Goal: Task Accomplishment & Management: Use online tool/utility

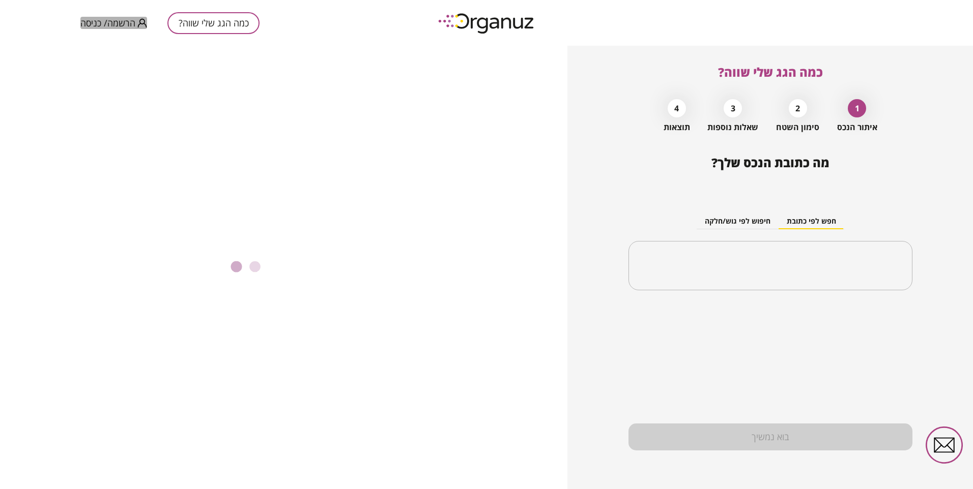
click at [122, 22] on span "הרשמה/ כניסה" at bounding box center [107, 23] width 55 height 10
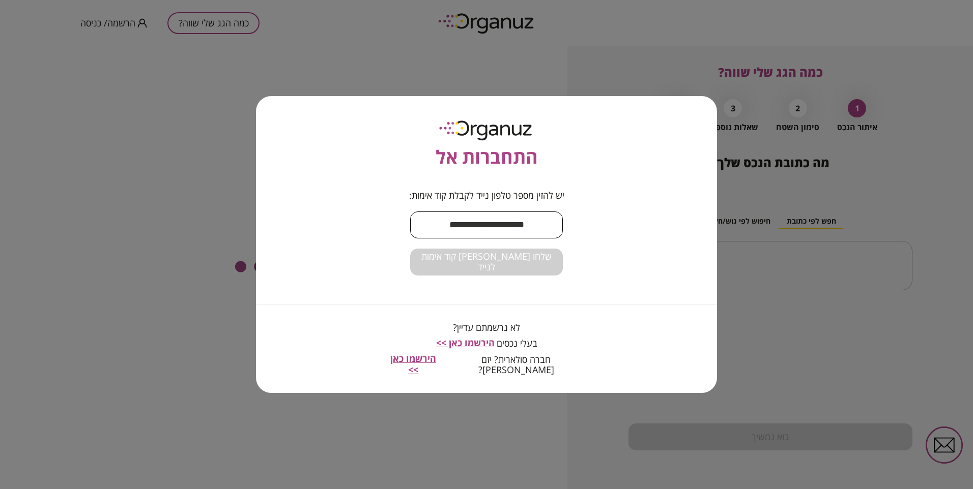
click at [508, 227] on input "text" at bounding box center [486, 225] width 153 height 30
type input "**********"
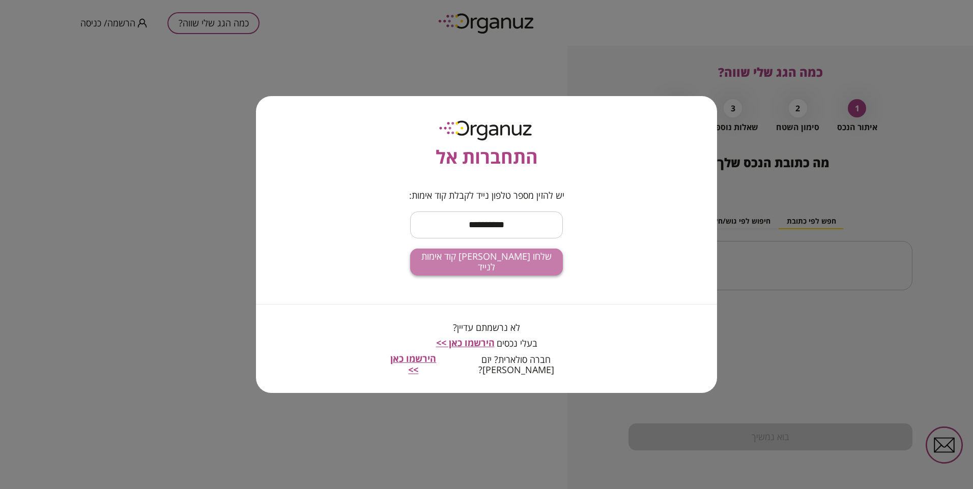
click at [529, 261] on button "שלחו [PERSON_NAME] קוד אימות לנייד" at bounding box center [486, 262] width 153 height 27
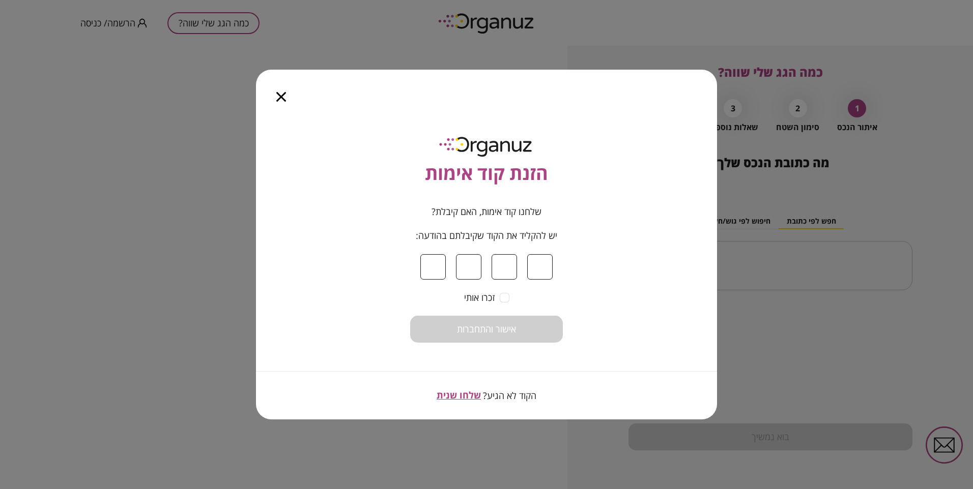
type input "*"
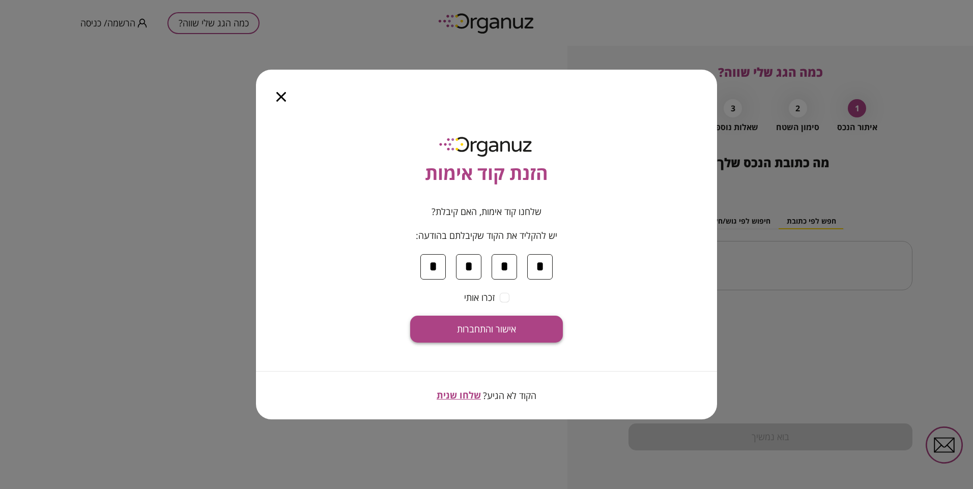
type input "*"
click at [505, 329] on span "אישור והתחברות" at bounding box center [486, 329] width 59 height 11
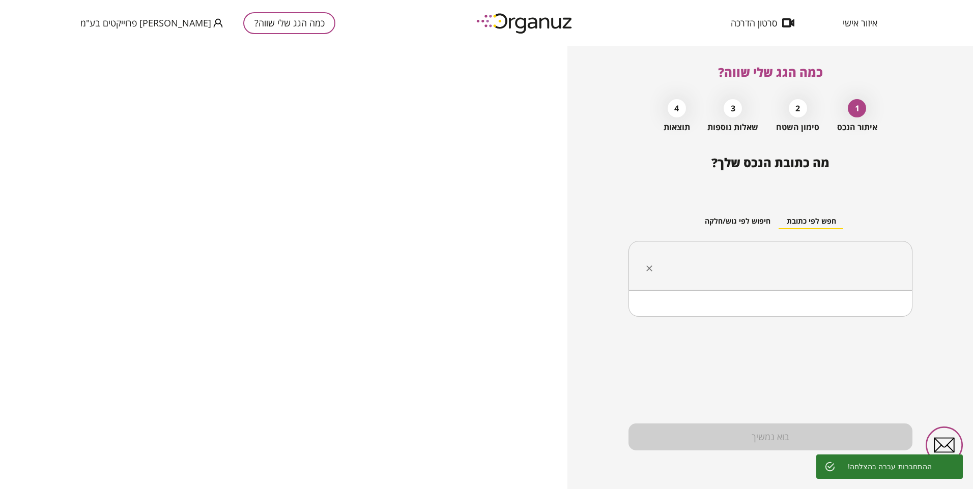
click at [709, 266] on input "text" at bounding box center [774, 265] width 252 height 25
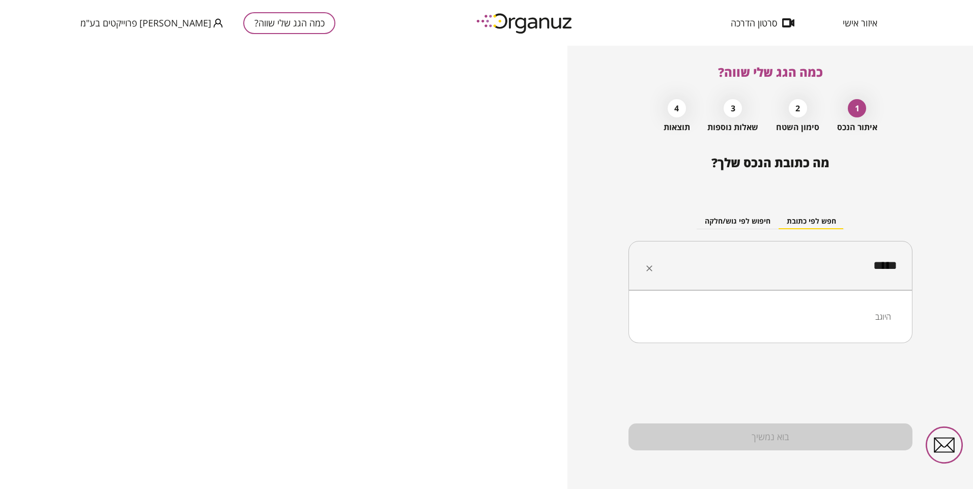
click at [878, 315] on li "היוגב" at bounding box center [770, 317] width 257 height 18
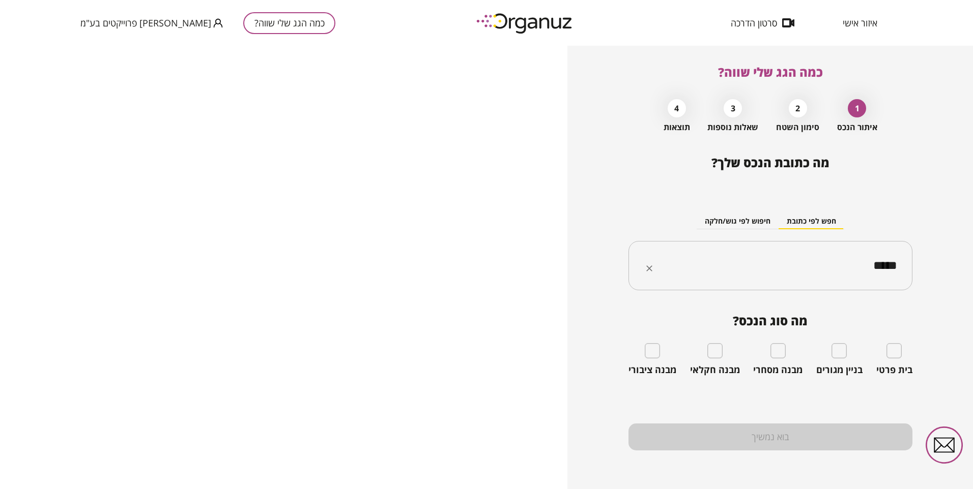
type input "*****"
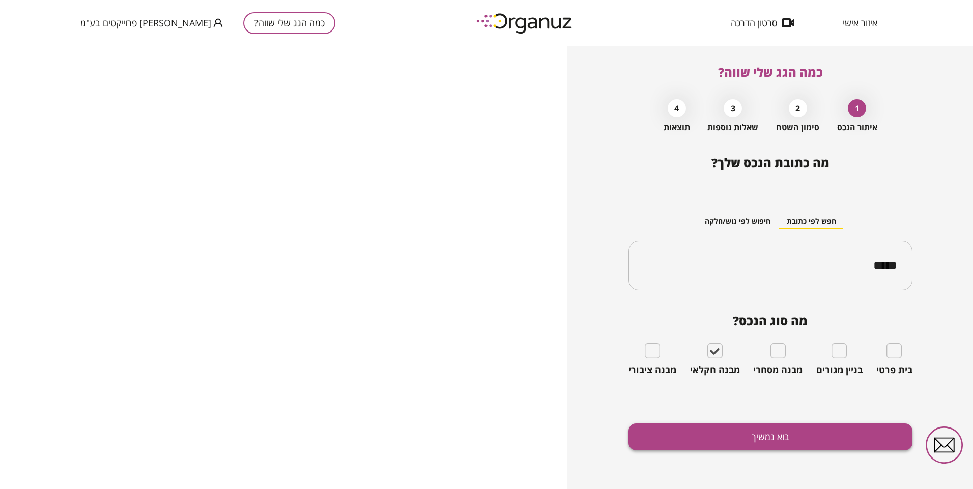
click at [731, 434] on button "בוא נמשיך" at bounding box center [770, 437] width 284 height 27
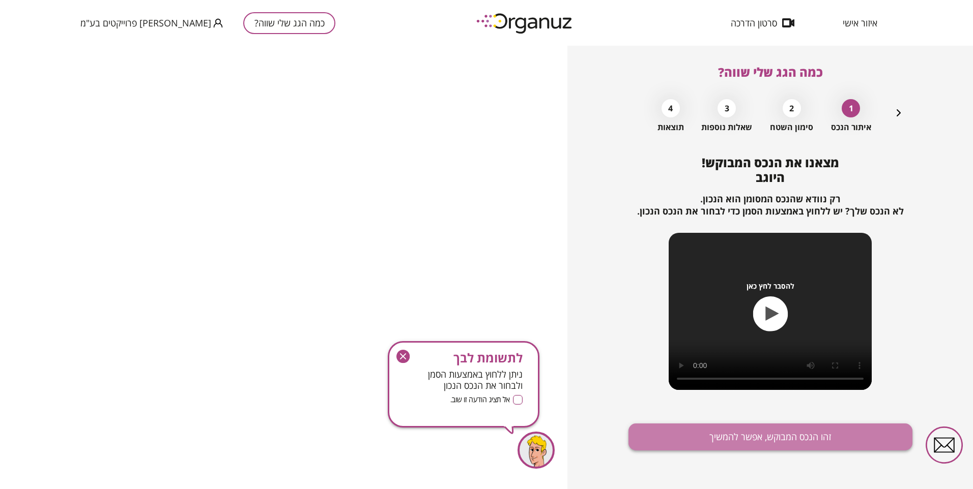
click at [658, 440] on button "זהו הנכס המבוקש, אפשר להמשיך" at bounding box center [770, 437] width 284 height 27
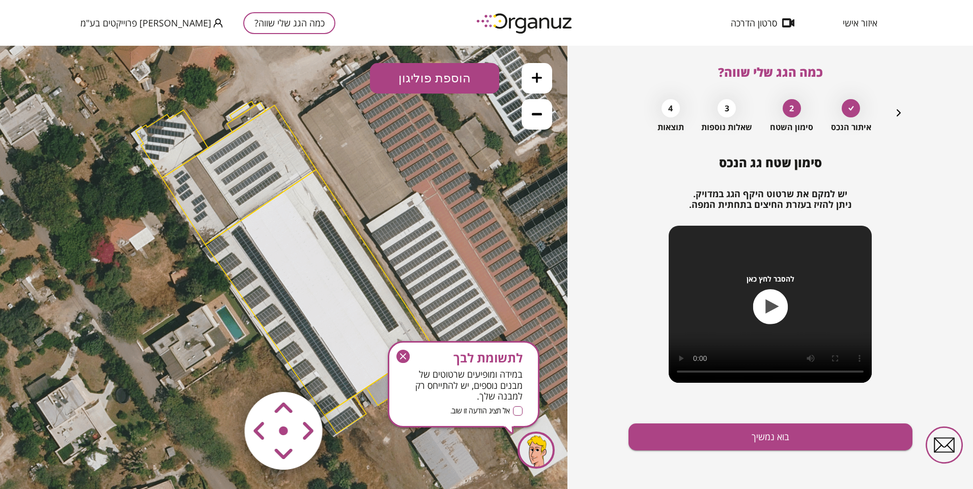
click at [404, 360] on icon "button" at bounding box center [402, 356] width 13 height 13
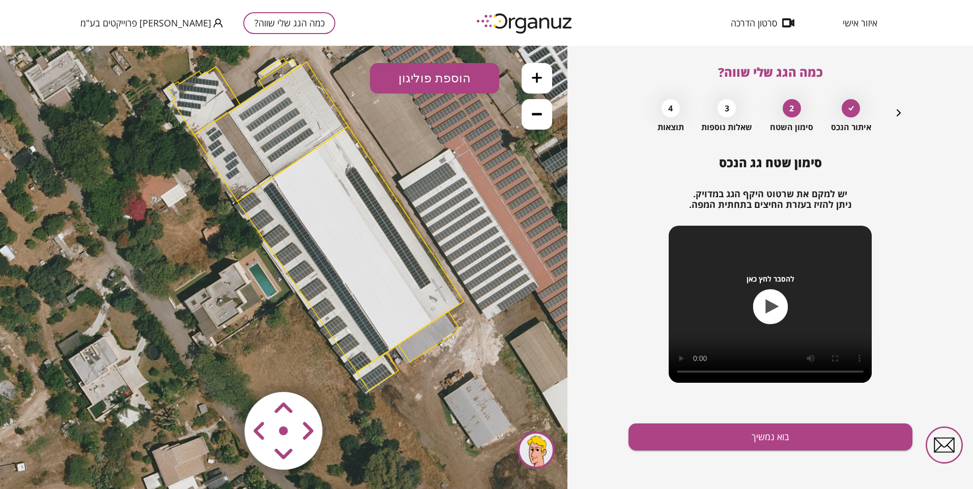
drag, startPoint x: 456, startPoint y: 405, endPoint x: 485, endPoint y: 367, distance: 48.2
click at [485, 367] on icon at bounding box center [315, 223] width 1007 height 1007
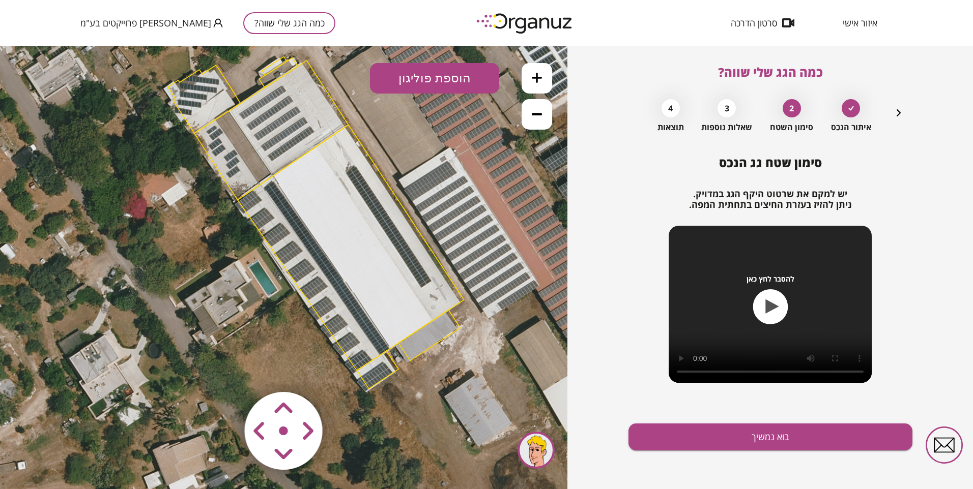
click at [223, 371] on area at bounding box center [223, 371] width 0 height 0
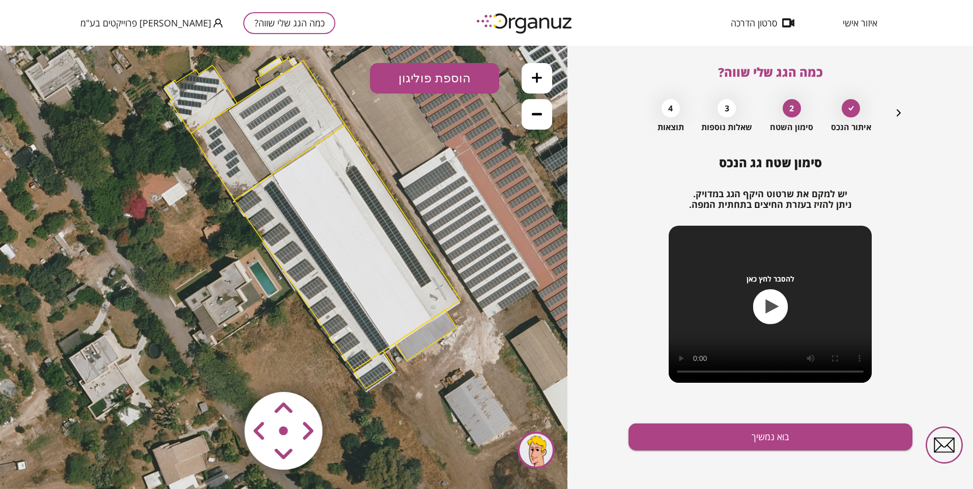
click at [223, 371] on area at bounding box center [223, 371] width 0 height 0
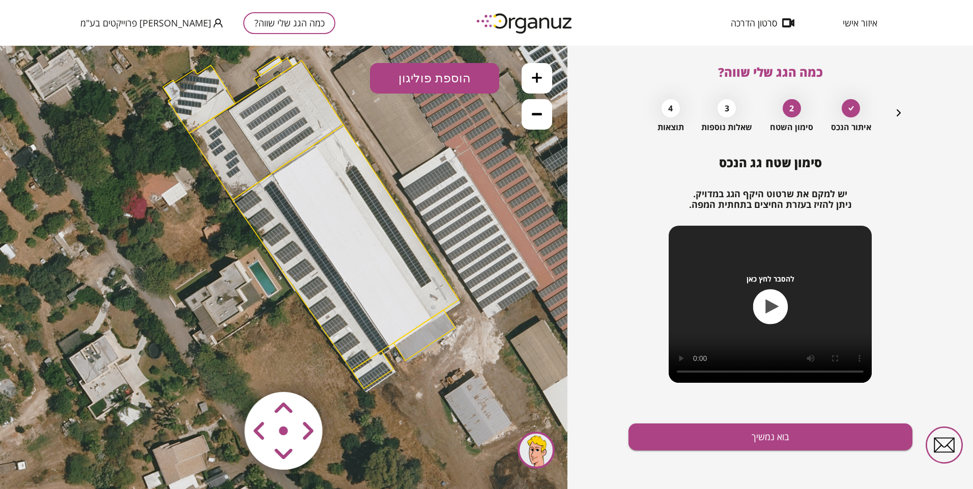
click at [223, 371] on area at bounding box center [223, 371] width 0 height 0
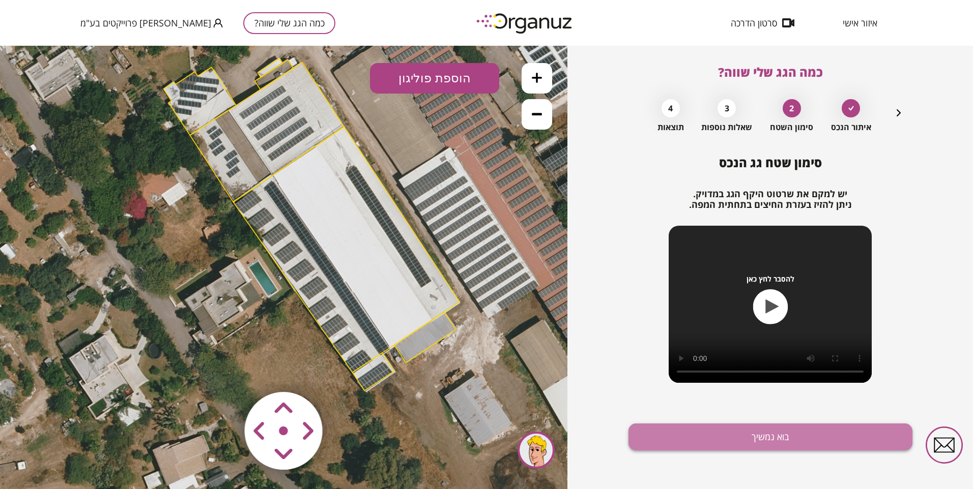
click at [694, 436] on button "בוא נמשיך" at bounding box center [770, 437] width 284 height 27
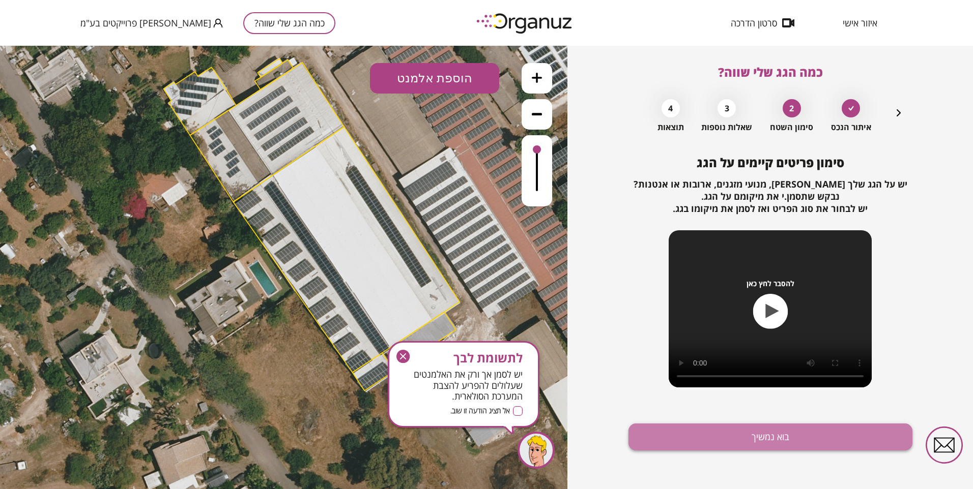
click at [702, 439] on button "בוא נמשיך" at bounding box center [770, 437] width 284 height 27
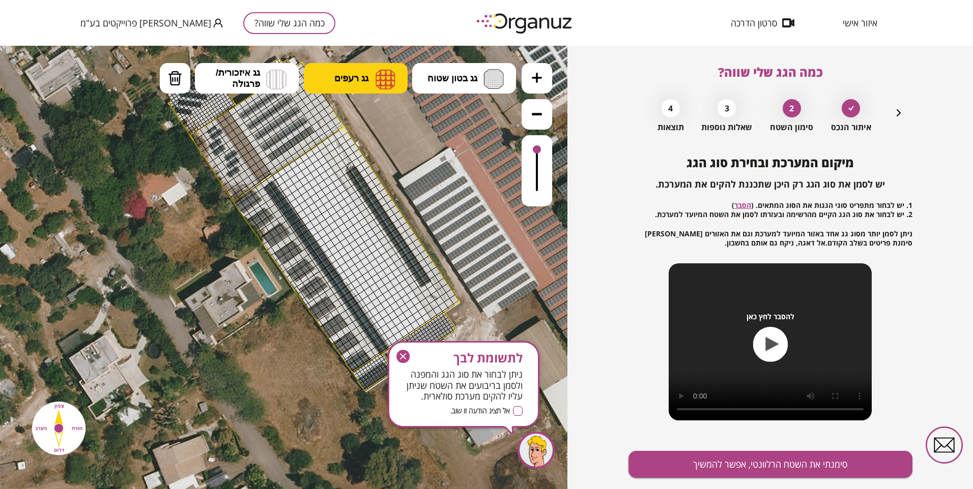
click at [355, 83] on span "גג רעפים" at bounding box center [351, 78] width 34 height 11
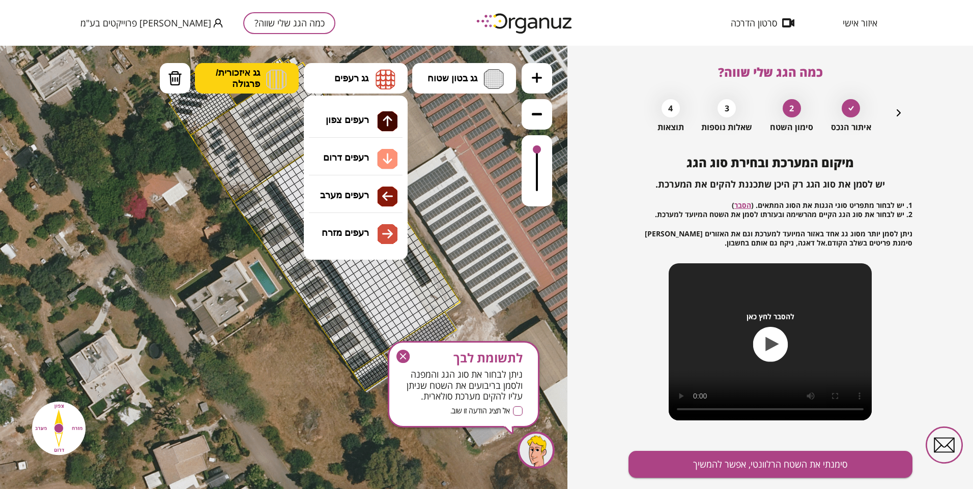
click at [239, 72] on span "גג איזכורית/ פרגולה" at bounding box center [238, 78] width 44 height 22
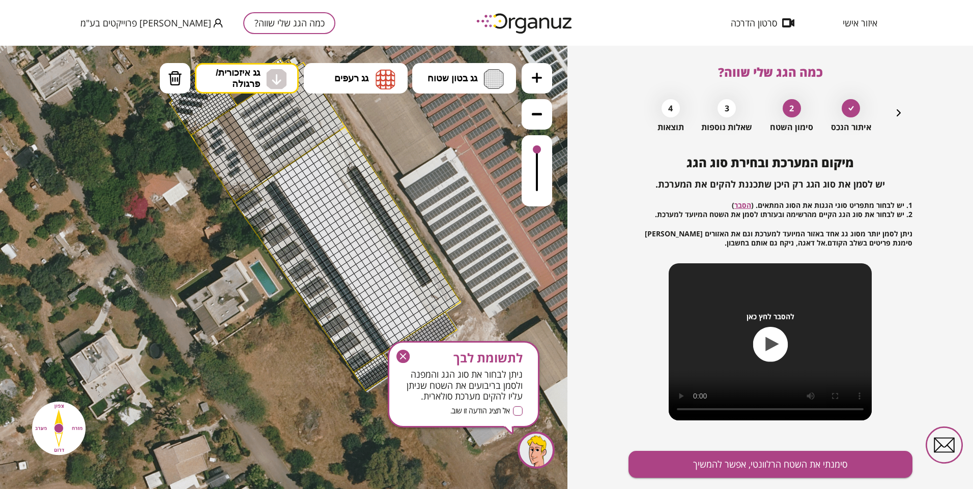
click at [282, 160] on div ".st0 { fill: #FFFFFF; } 10" at bounding box center [283, 268] width 567 height 444
drag, startPoint x: 394, startPoint y: 386, endPoint x: 428, endPoint y: 321, distance: 73.5
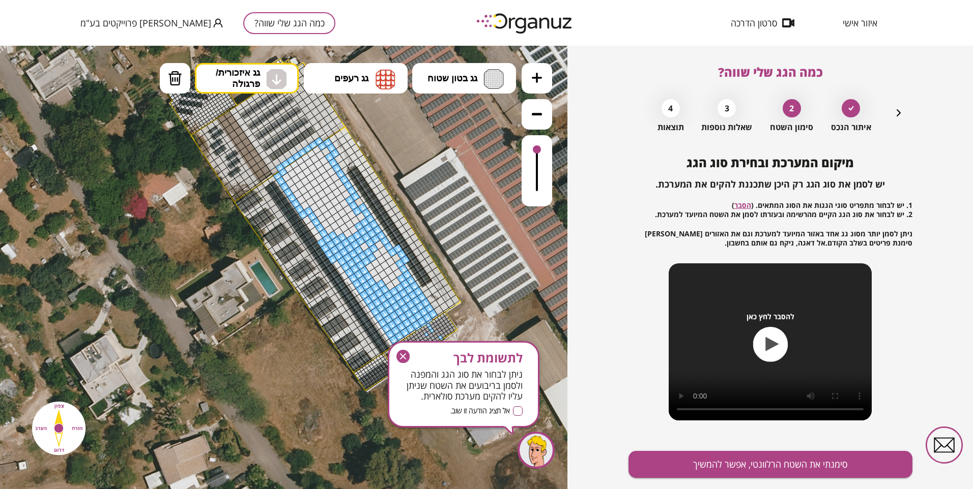
drag, startPoint x: 428, startPoint y: 315, endPoint x: 369, endPoint y: 251, distance: 86.8
drag, startPoint x: 384, startPoint y: 254, endPoint x: 321, endPoint y: 202, distance: 81.0
click at [327, 229] on div at bounding box center [329, 230] width 10 height 10
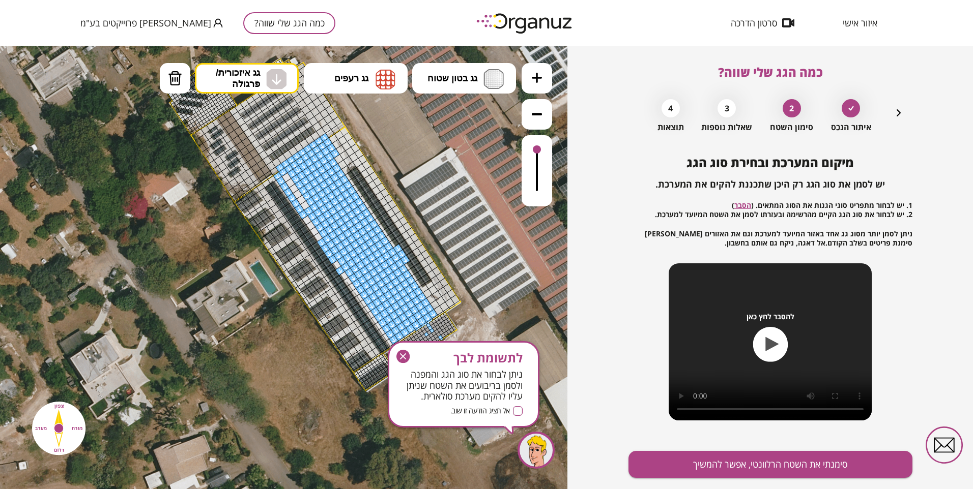
drag, startPoint x: 337, startPoint y: 261, endPoint x: 342, endPoint y: 264, distance: 5.2
click at [342, 264] on div at bounding box center [342, 262] width 10 height 10
drag, startPoint x: 311, startPoint y: 225, endPoint x: 275, endPoint y: 174, distance: 62.4
drag, startPoint x: 335, startPoint y: 265, endPoint x: 368, endPoint y: 317, distance: 62.7
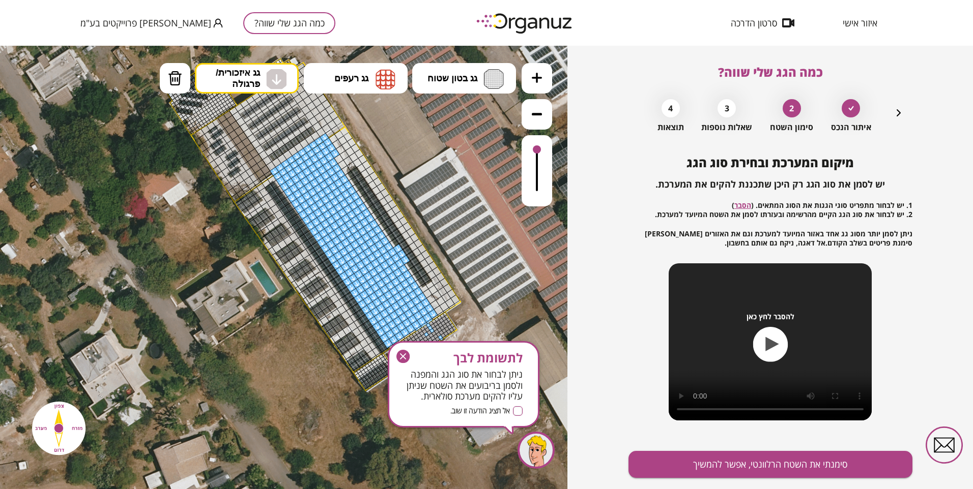
click at [169, 73] on img at bounding box center [175, 78] width 14 height 15
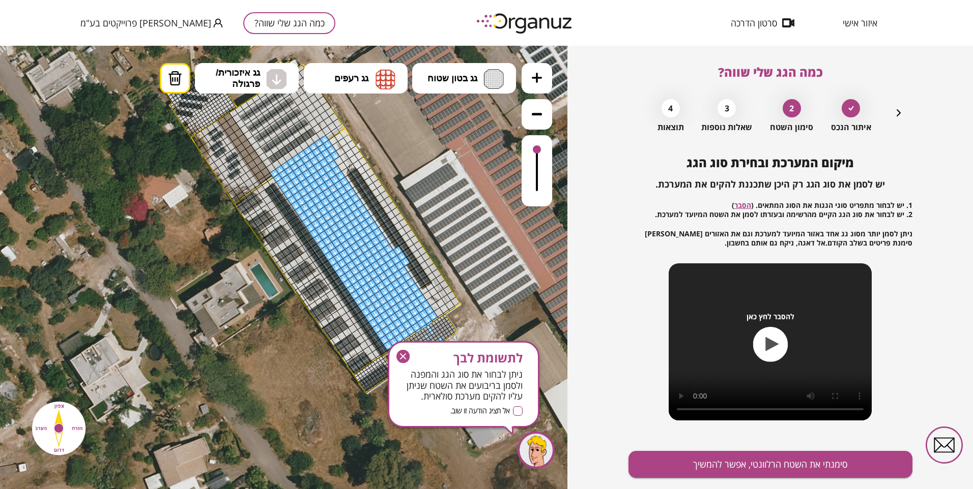
click at [404, 355] on icon "button" at bounding box center [403, 357] width 6 height 6
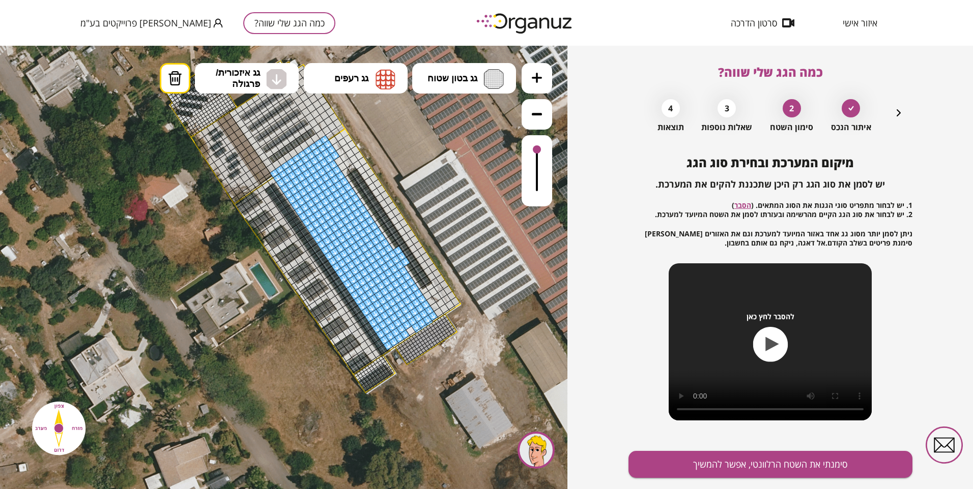
drag, startPoint x: 428, startPoint y: 329, endPoint x: 425, endPoint y: 322, distance: 7.6
drag, startPoint x: 399, startPoint y: 250, endPoint x: 403, endPoint y: 264, distance: 14.3
drag, startPoint x: 324, startPoint y: 138, endPoint x: 333, endPoint y: 155, distance: 18.4
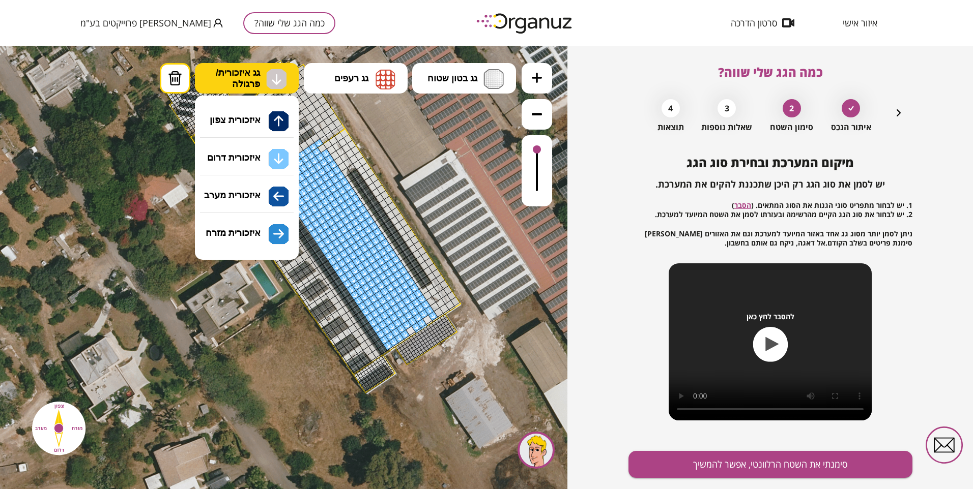
click at [218, 77] on span "גג איזכורית/ פרגולה" at bounding box center [238, 78] width 44 height 22
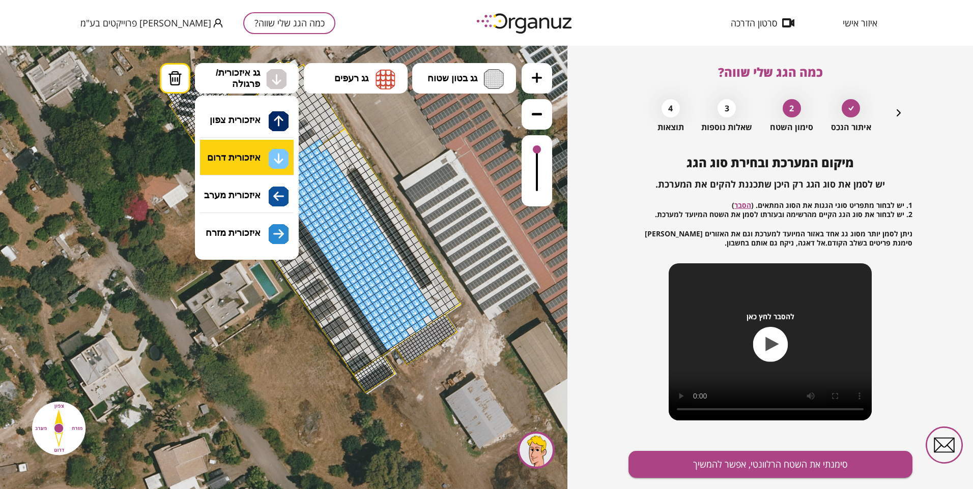
click at [270, 164] on div ".st0 { fill: #FFFFFF; } 10" at bounding box center [283, 268] width 567 height 444
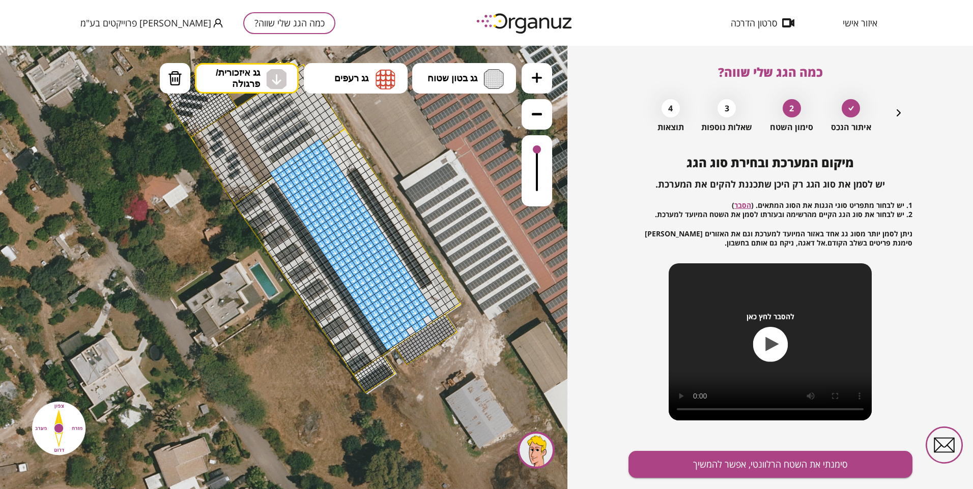
click at [322, 148] on div at bounding box center [321, 148] width 9 height 9
click at [427, 320] on div at bounding box center [427, 320] width 10 height 10
drag, startPoint x: 411, startPoint y: 330, endPoint x: 412, endPoint y: 321, distance: 8.7
click at [411, 329] on div at bounding box center [410, 331] width 10 height 10
click at [705, 461] on button "סימנתי את השטח הרלוונטי, אפשר להמשיך" at bounding box center [770, 464] width 284 height 27
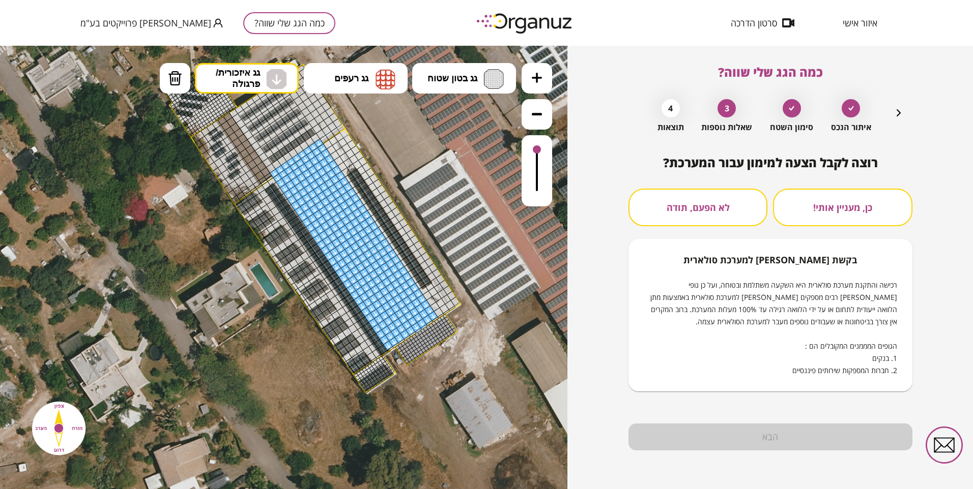
click at [707, 212] on button "לא הפעם, תודה" at bounding box center [697, 208] width 139 height 38
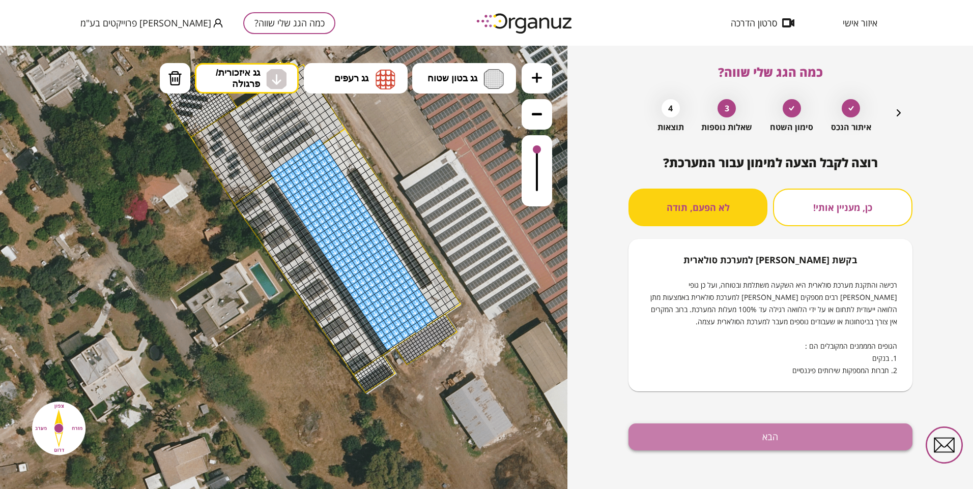
click at [755, 438] on button "הבא" at bounding box center [770, 437] width 284 height 27
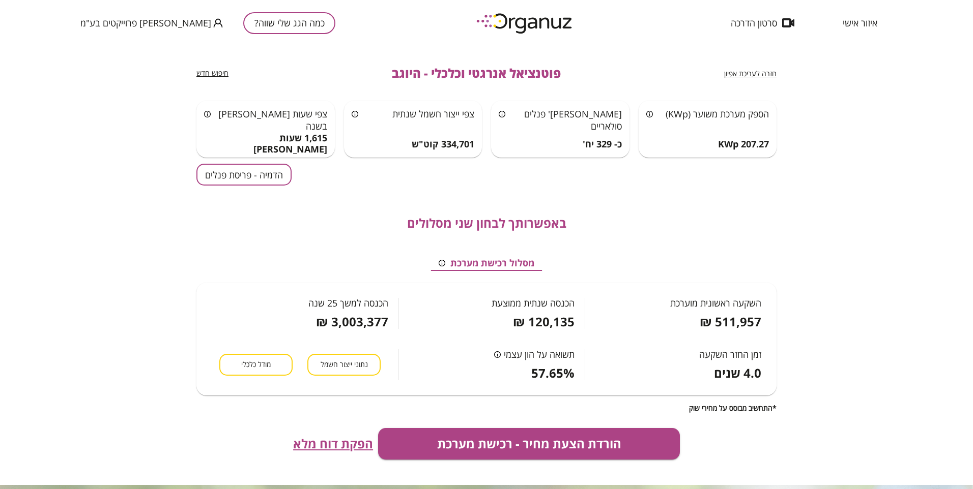
click at [250, 172] on button "הדמיה - פריסת פנלים" at bounding box center [243, 175] width 95 height 22
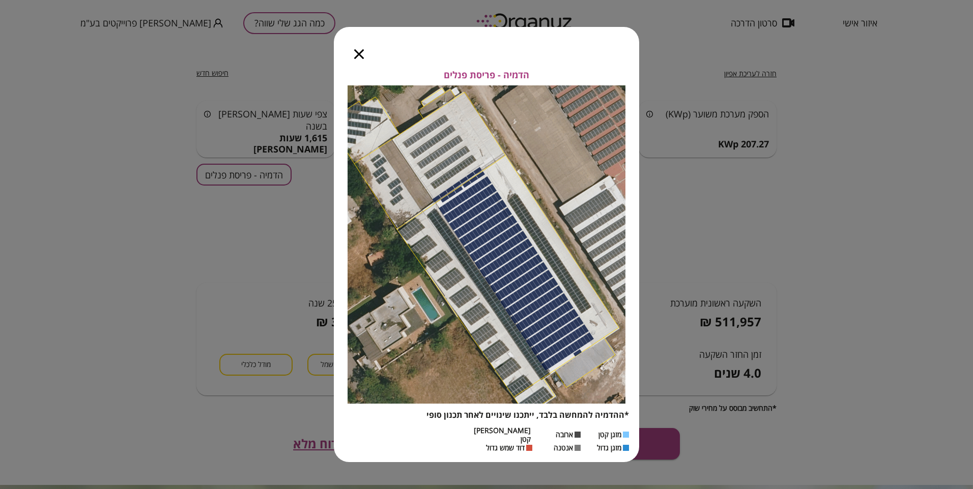
click at [359, 57] on icon "button" at bounding box center [359, 54] width 10 height 10
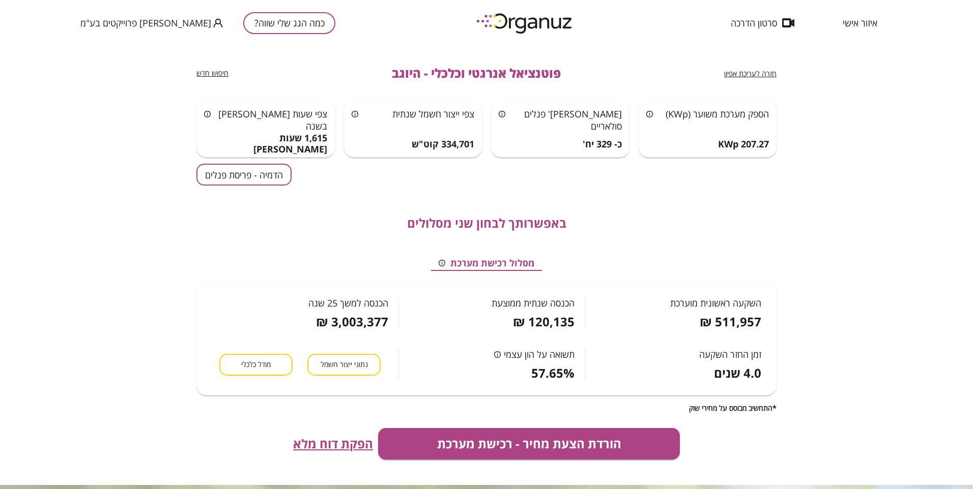
click at [757, 74] on span "חזרה לעריכת אפיון" at bounding box center [750, 74] width 52 height 10
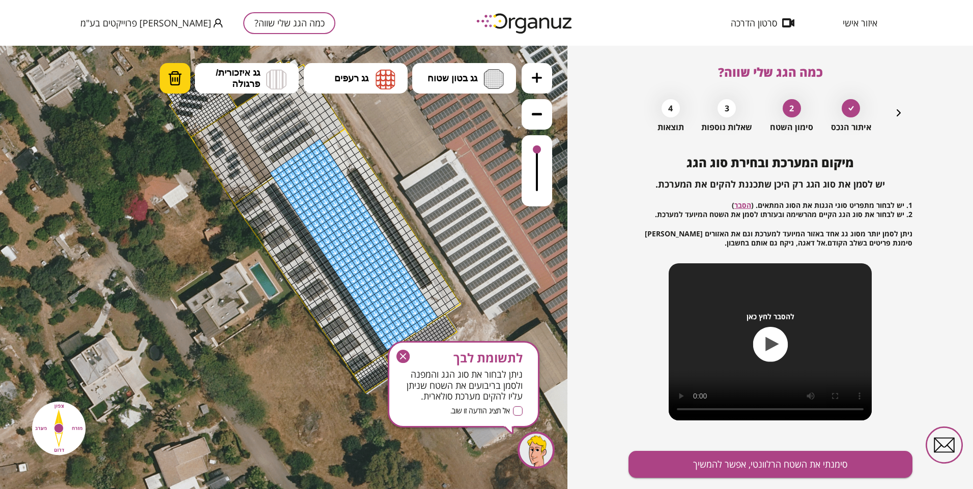
click at [179, 78] on img at bounding box center [175, 78] width 14 height 15
drag, startPoint x: 272, startPoint y: 170, endPoint x: 319, endPoint y: 142, distance: 54.5
click at [280, 169] on div at bounding box center [279, 169] width 9 height 9
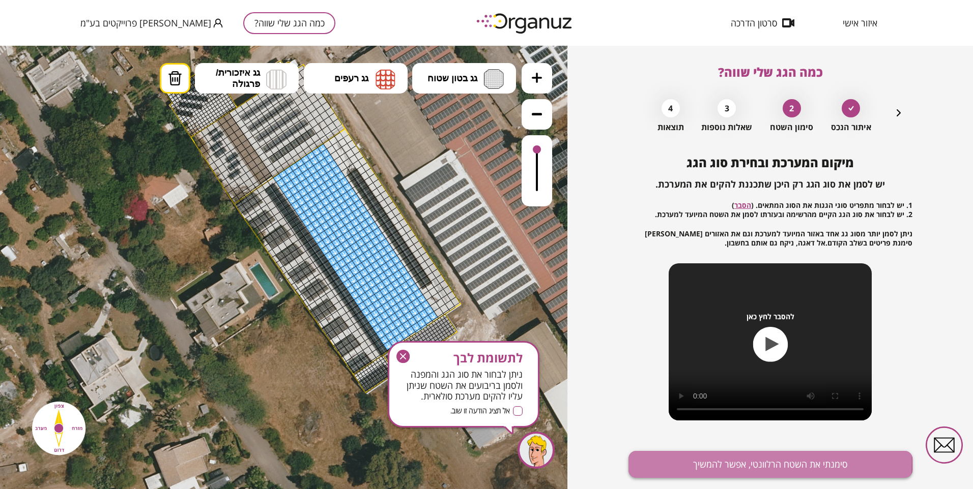
click at [726, 463] on button "סימנתי את השטח הרלוונטי, אפשר להמשיך" at bounding box center [770, 464] width 284 height 27
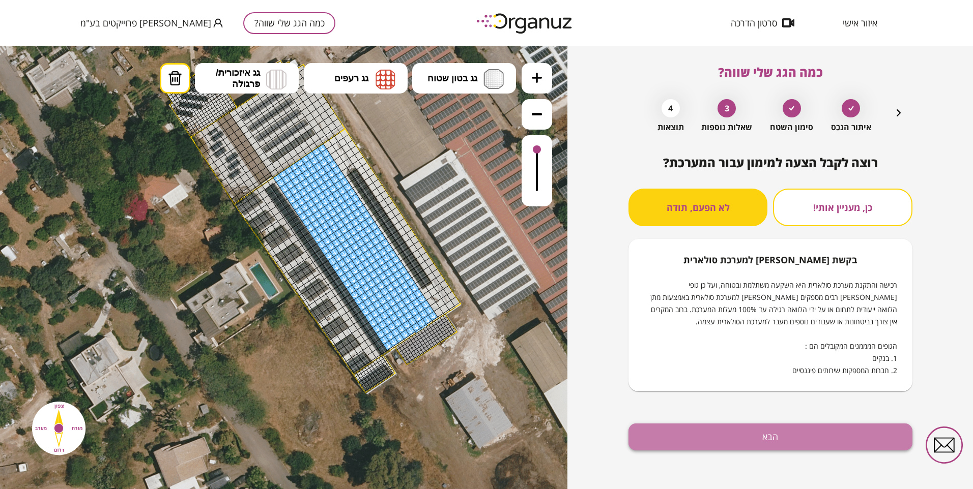
click at [740, 438] on button "הבא" at bounding box center [770, 437] width 284 height 27
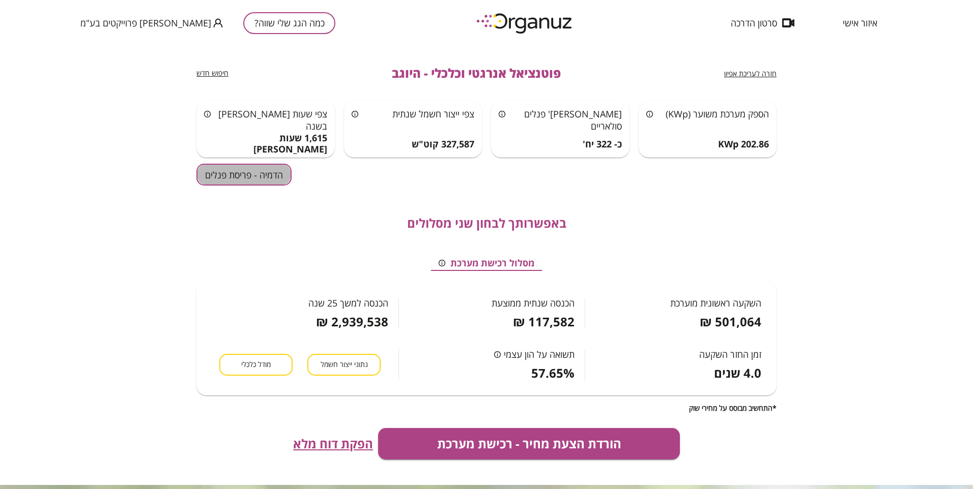
click at [235, 178] on button "הדמיה - פריסת פנלים" at bounding box center [243, 175] width 95 height 22
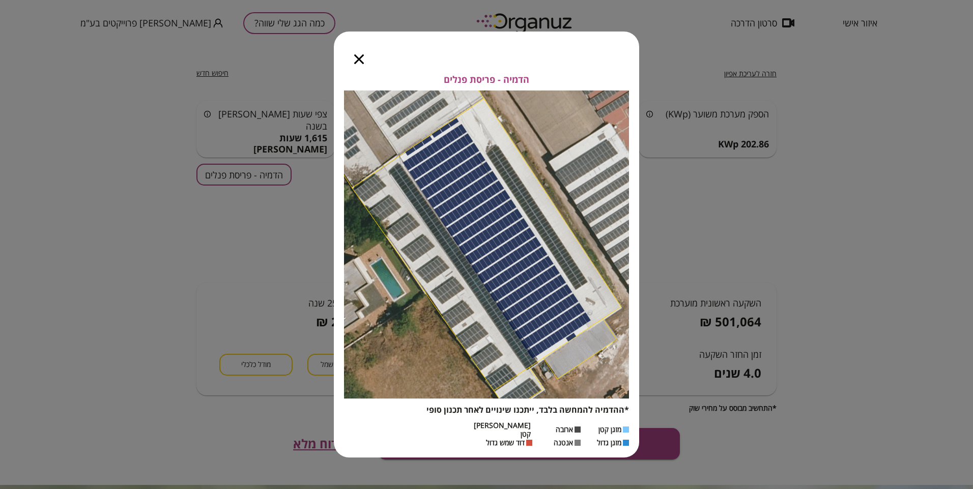
click at [356, 64] on icon "button" at bounding box center [359, 59] width 10 height 10
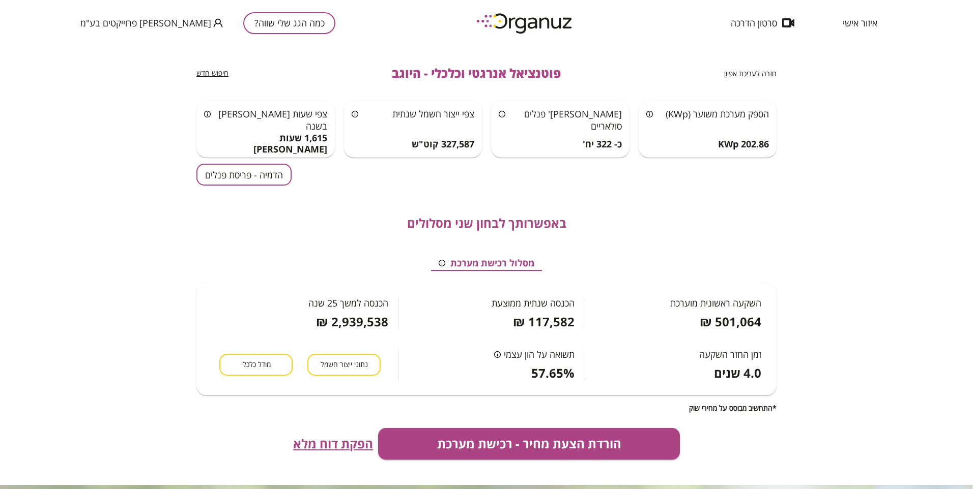
click at [763, 75] on span "חזרה לעריכת אפיון" at bounding box center [750, 74] width 52 height 10
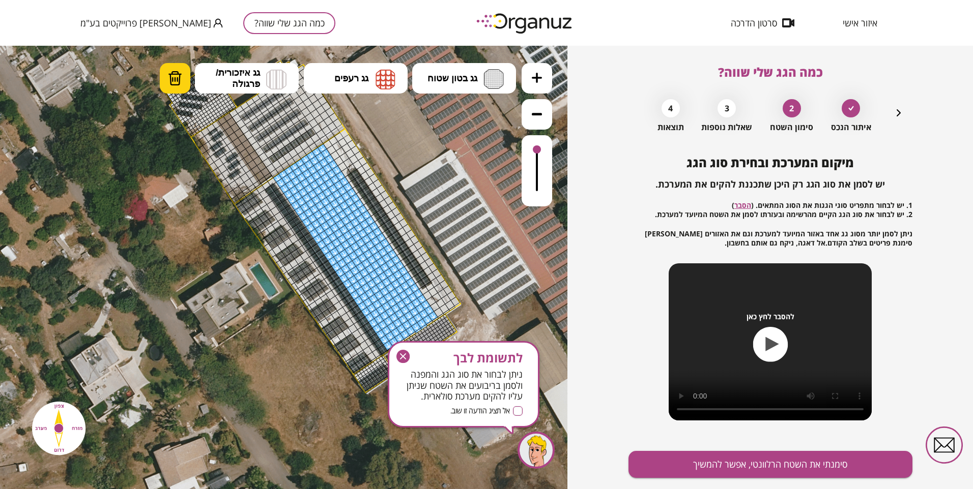
click at [177, 81] on img at bounding box center [175, 78] width 14 height 15
click at [406, 356] on icon "button" at bounding box center [402, 356] width 13 height 13
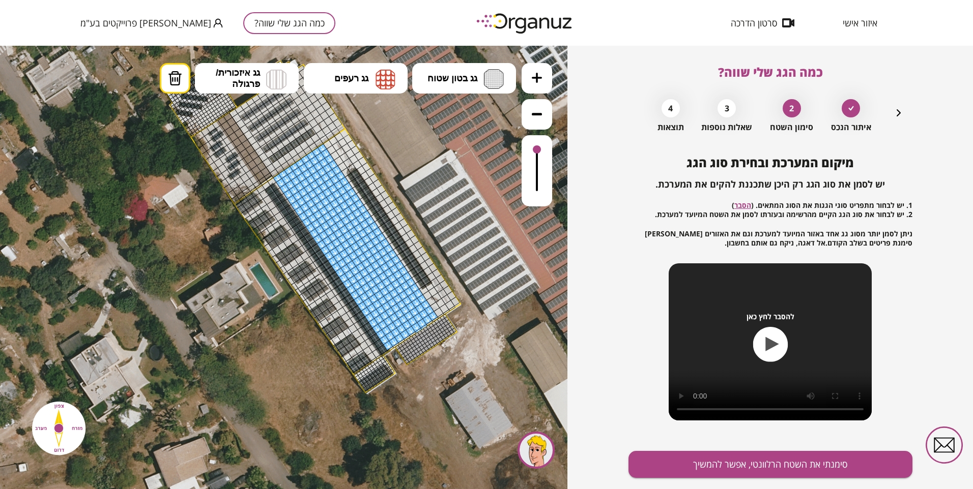
click at [420, 330] on div at bounding box center [418, 331] width 7 height 6
click at [423, 326] on div at bounding box center [423, 328] width 7 height 6
click at [424, 327] on div at bounding box center [423, 328] width 7 height 6
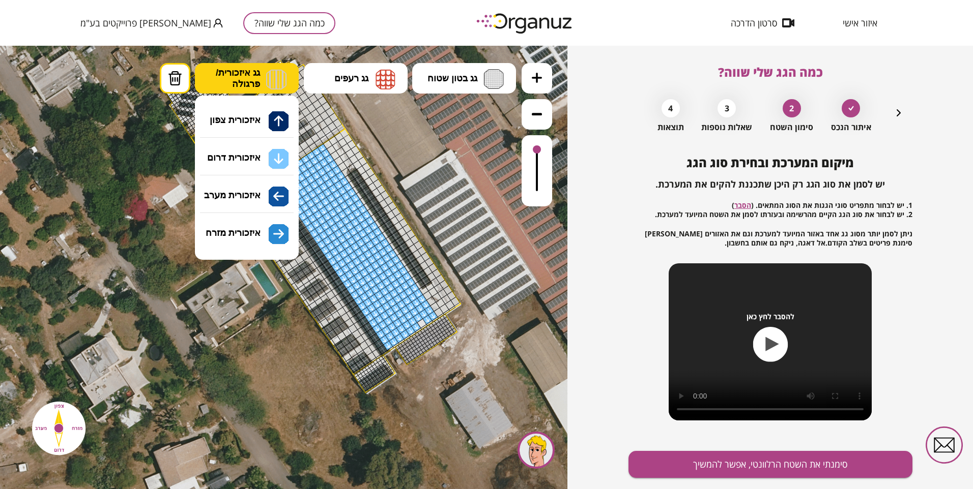
click at [245, 76] on span "גג איזכורית/ פרגולה" at bounding box center [238, 78] width 44 height 22
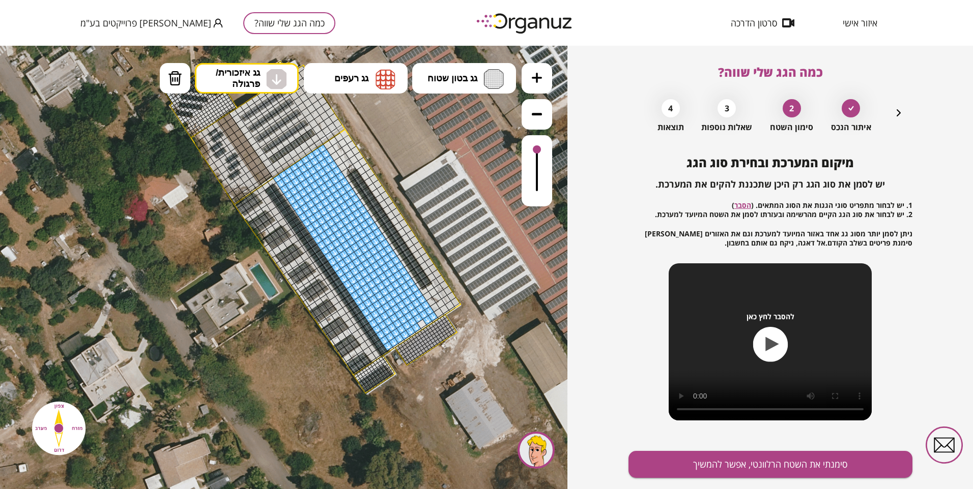
click at [257, 164] on div ".st0 { fill: #FFFFFF; } 10" at bounding box center [283, 268] width 567 height 444
click at [421, 324] on div at bounding box center [422, 324] width 10 height 10
click at [176, 77] on img at bounding box center [175, 78] width 14 height 15
drag, startPoint x: 280, startPoint y: 176, endPoint x: 321, endPoint y: 149, distance: 49.0
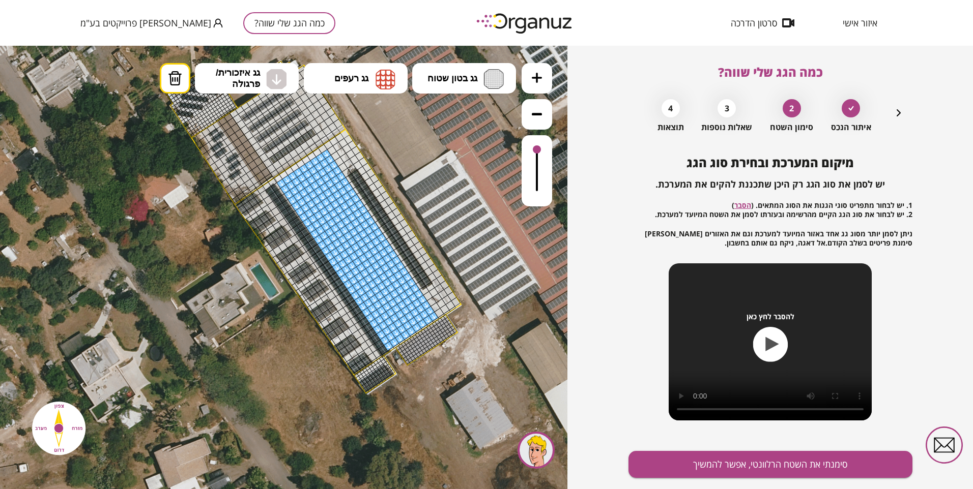
click at [277, 178] on div at bounding box center [278, 178] width 9 height 9
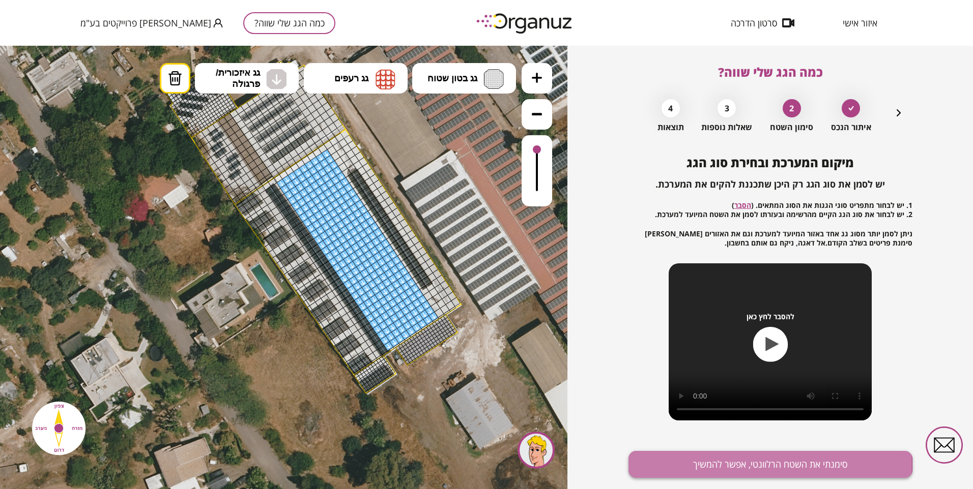
click at [699, 465] on button "סימנתי את השטח הרלוונטי, אפשר להמשיך" at bounding box center [770, 464] width 284 height 27
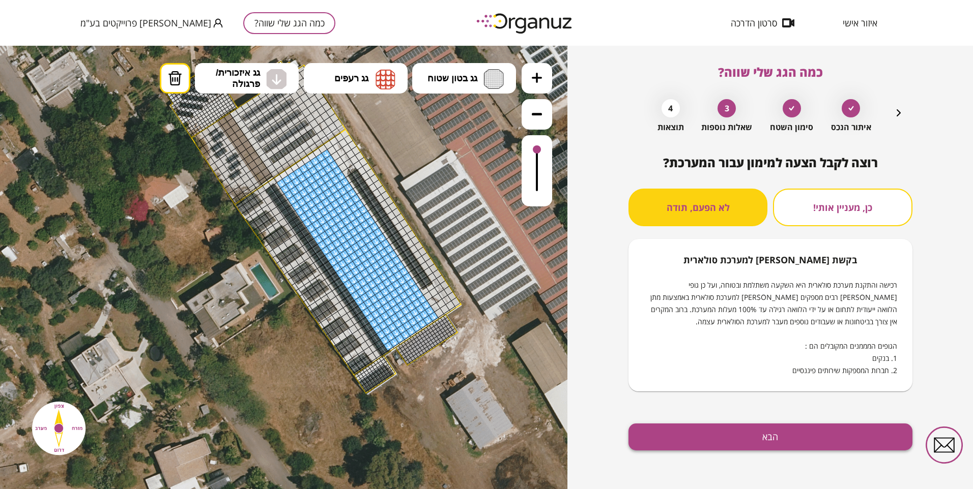
click at [725, 438] on button "הבא" at bounding box center [770, 437] width 284 height 27
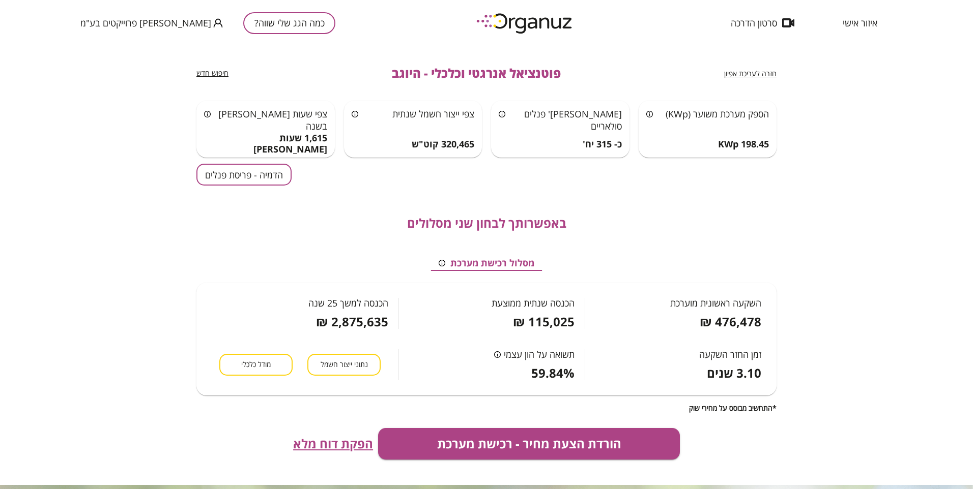
click at [749, 71] on span "חזרה לעריכת אפיון" at bounding box center [750, 74] width 52 height 10
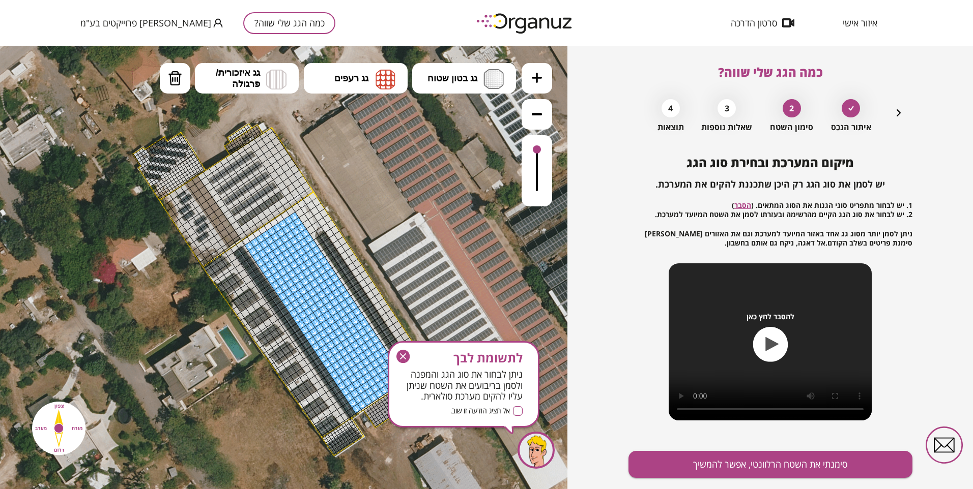
drag, startPoint x: 288, startPoint y: 332, endPoint x: 256, endPoint y: 394, distance: 70.3
click at [256, 394] on icon at bounding box center [285, 286] width 1007 height 1007
click at [404, 357] on icon "button" at bounding box center [403, 357] width 6 height 6
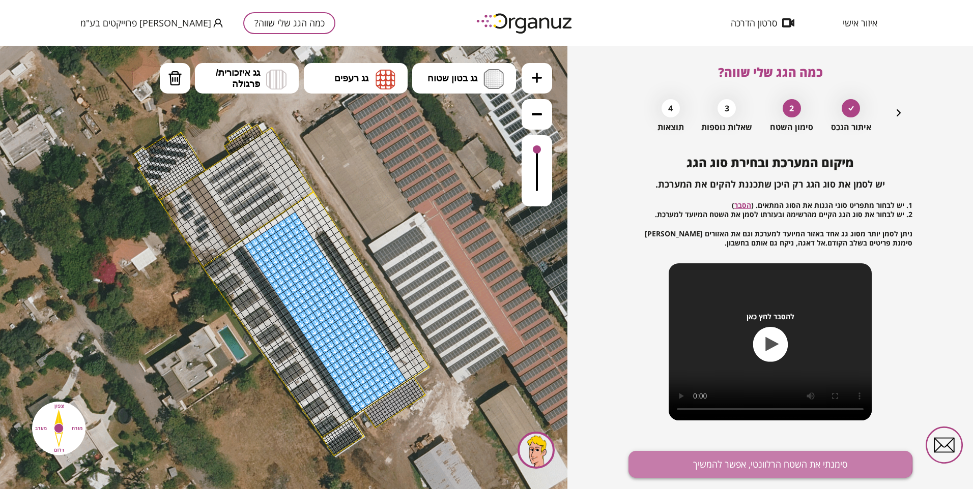
click at [735, 463] on button "סימנתי את השטח הרלוונטי, אפשר להמשיך" at bounding box center [770, 464] width 284 height 27
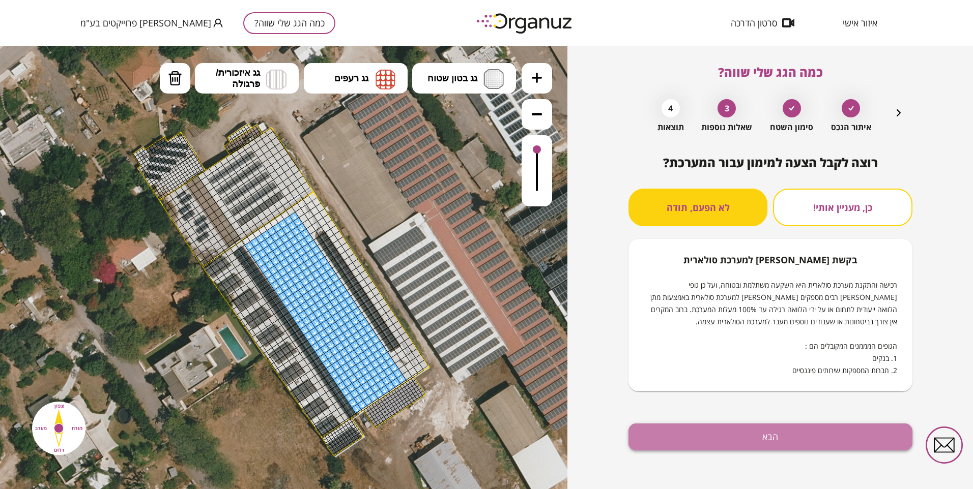
click at [749, 435] on button "הבא" at bounding box center [770, 437] width 284 height 27
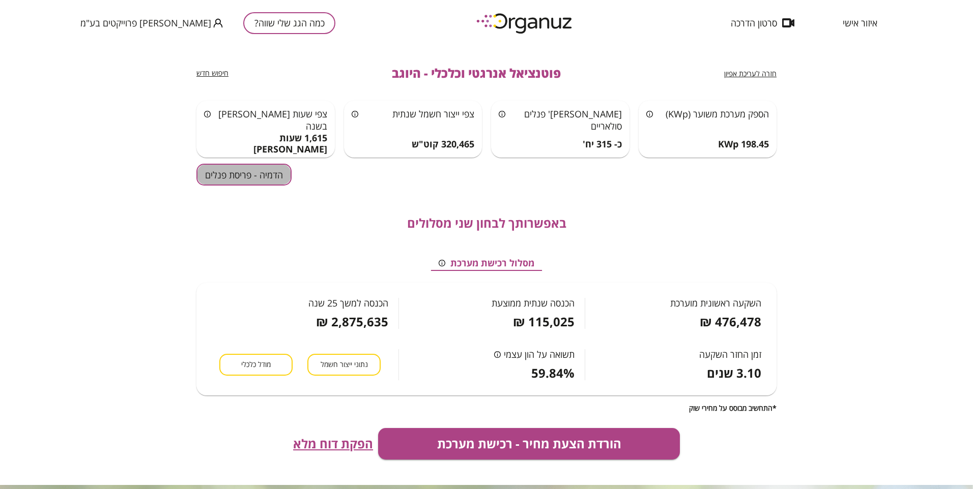
click at [249, 181] on button "הדמיה - פריסת פנלים" at bounding box center [243, 175] width 95 height 22
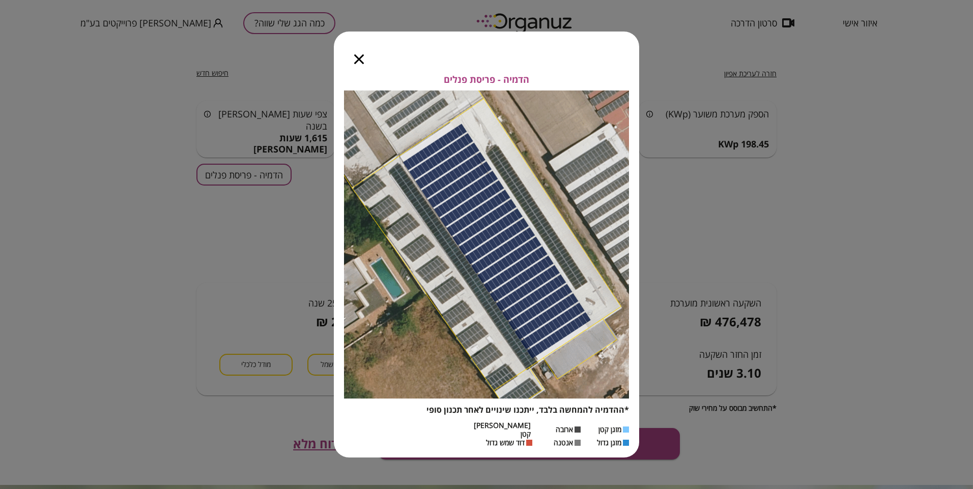
click at [357, 61] on icon "button" at bounding box center [359, 59] width 10 height 10
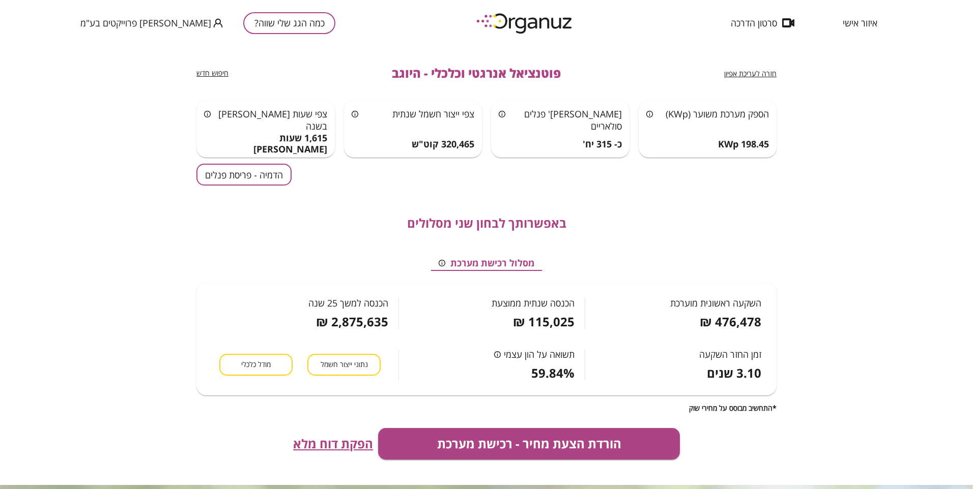
click at [744, 77] on span "חזרה לעריכת אפיון" at bounding box center [750, 74] width 52 height 10
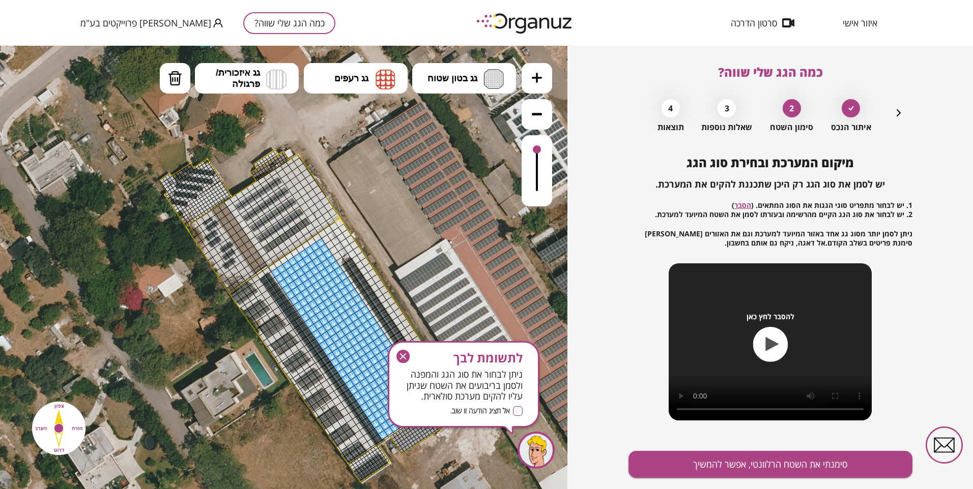
drag, startPoint x: 429, startPoint y: 228, endPoint x: 456, endPoint y: 248, distance: 33.4
click at [456, 252] on icon at bounding box center [311, 313] width 1007 height 1007
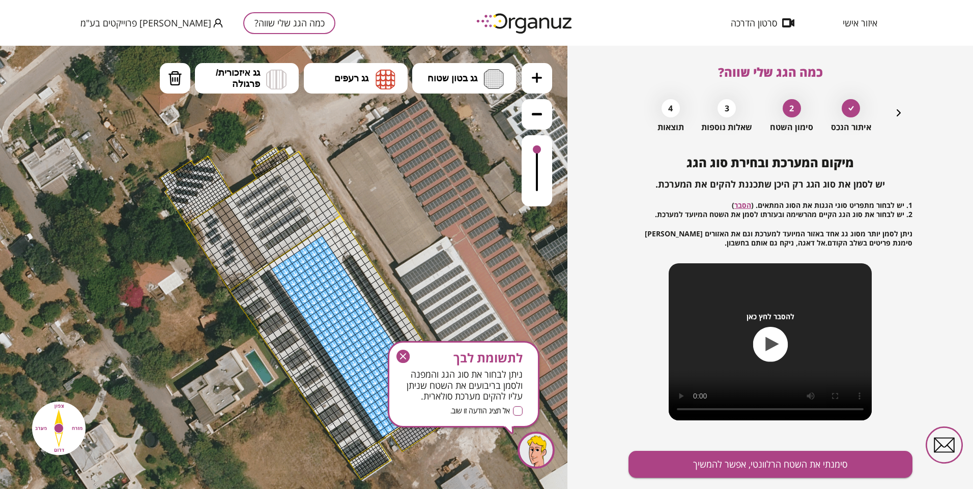
click at [406, 356] on icon "button" at bounding box center [402, 356] width 13 height 13
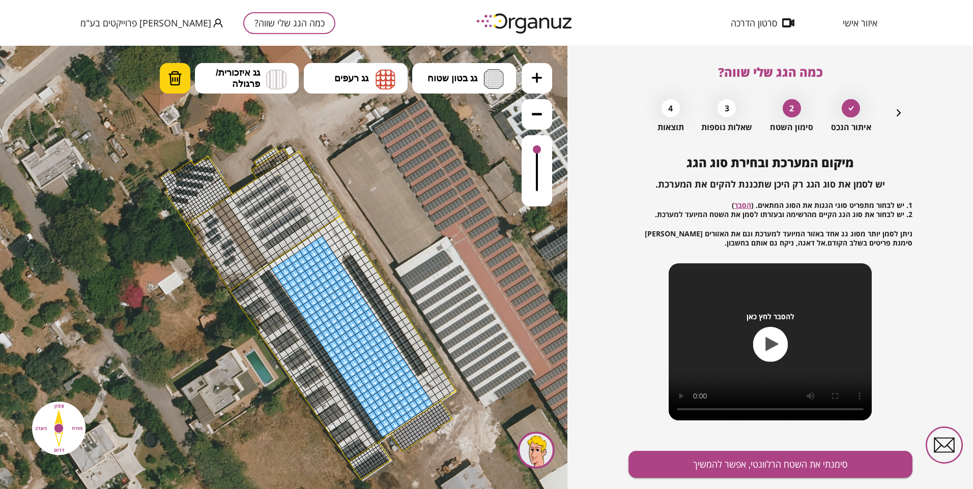
click at [172, 79] on img at bounding box center [175, 78] width 14 height 15
drag, startPoint x: 275, startPoint y: 271, endPoint x: 396, endPoint y: 426, distance: 197.1
click at [387, 438] on div ".st0 { fill: #FFFFFF; }" at bounding box center [312, 310] width 1007 height 1007
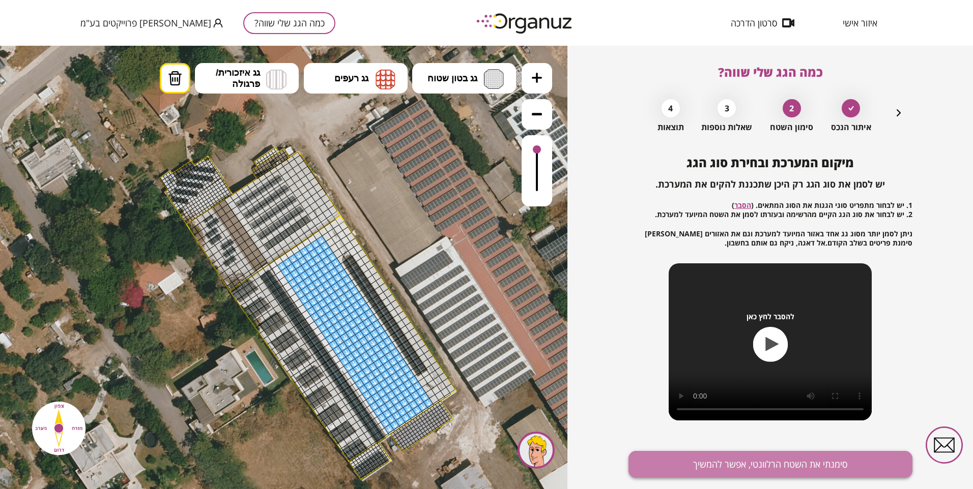
click at [790, 462] on button "סימנתי את השטח הרלוונטי, אפשר להמשיך" at bounding box center [770, 464] width 284 height 27
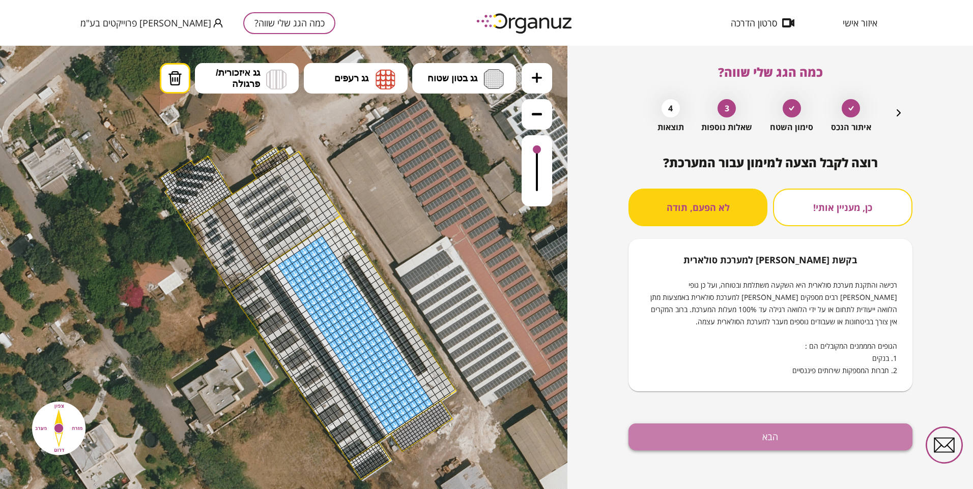
click at [740, 436] on button "הבא" at bounding box center [770, 437] width 284 height 27
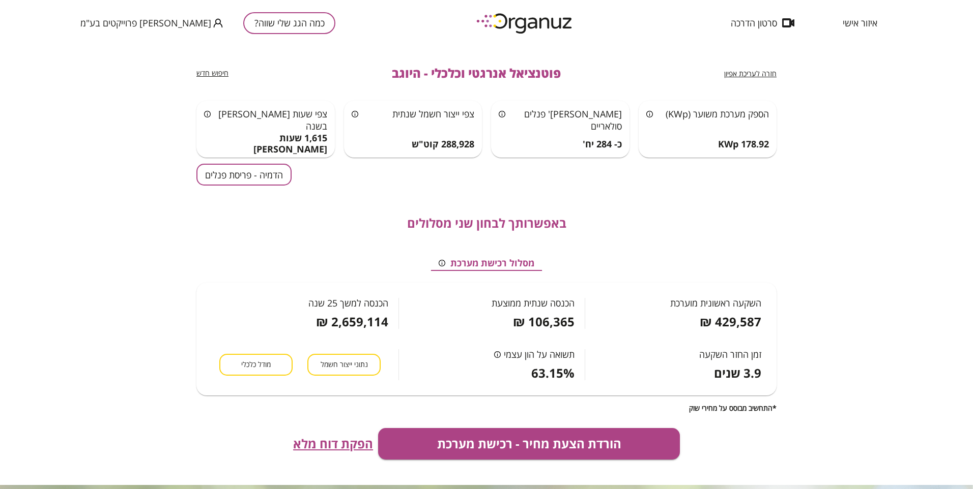
click at [249, 177] on button "הדמיה - פריסת פנלים" at bounding box center [243, 175] width 95 height 22
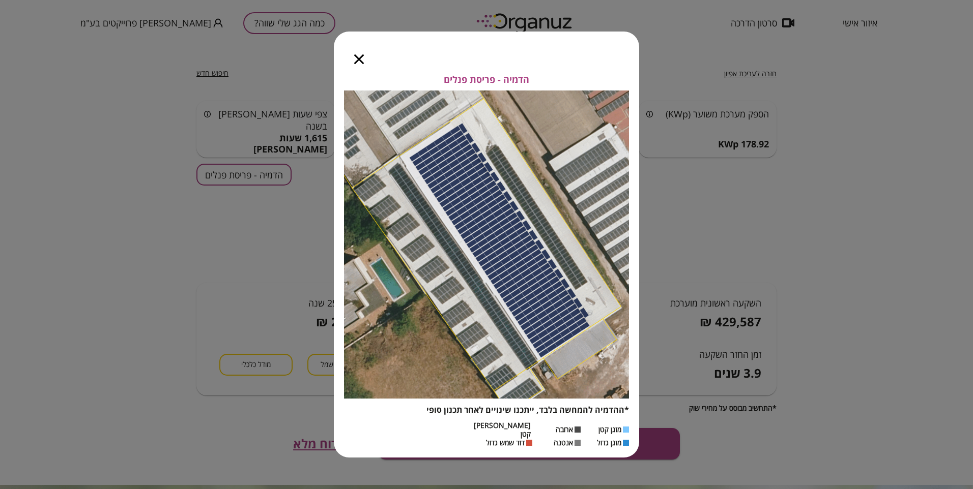
click at [359, 64] on icon "button" at bounding box center [359, 59] width 10 height 10
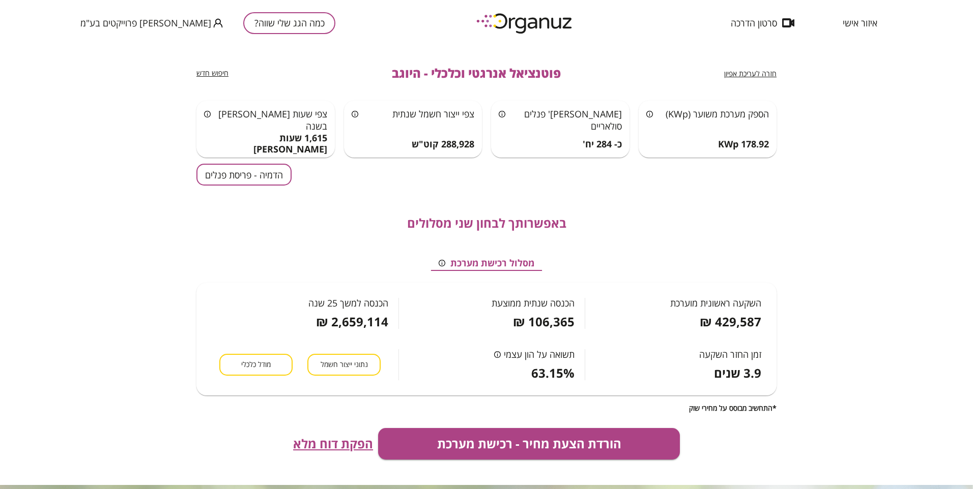
click at [747, 72] on span "חזרה לעריכת אפיון" at bounding box center [750, 74] width 52 height 10
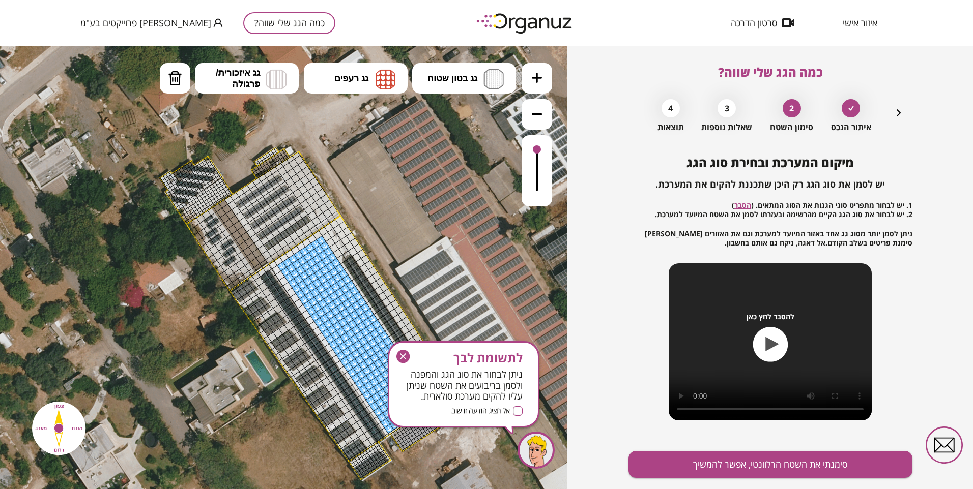
click at [400, 353] on icon "button" at bounding box center [402, 356] width 13 height 13
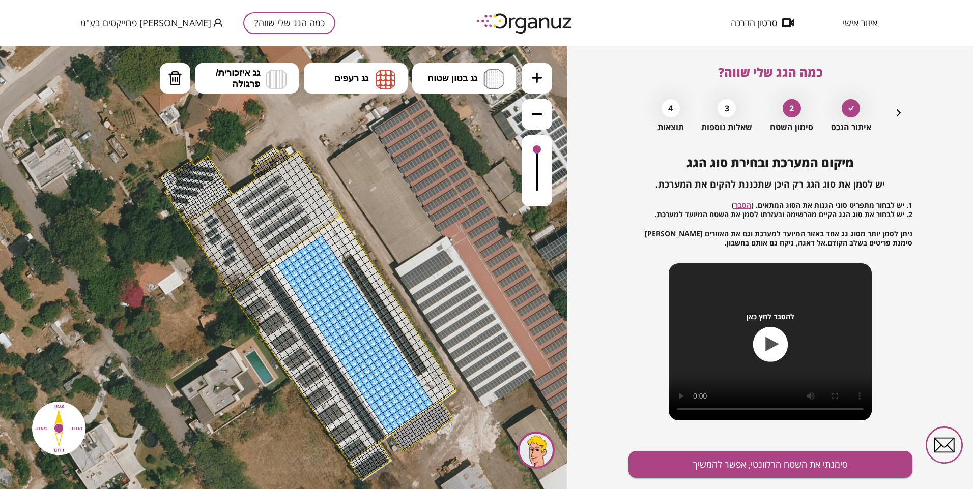
click at [529, 113] on button at bounding box center [536, 114] width 31 height 31
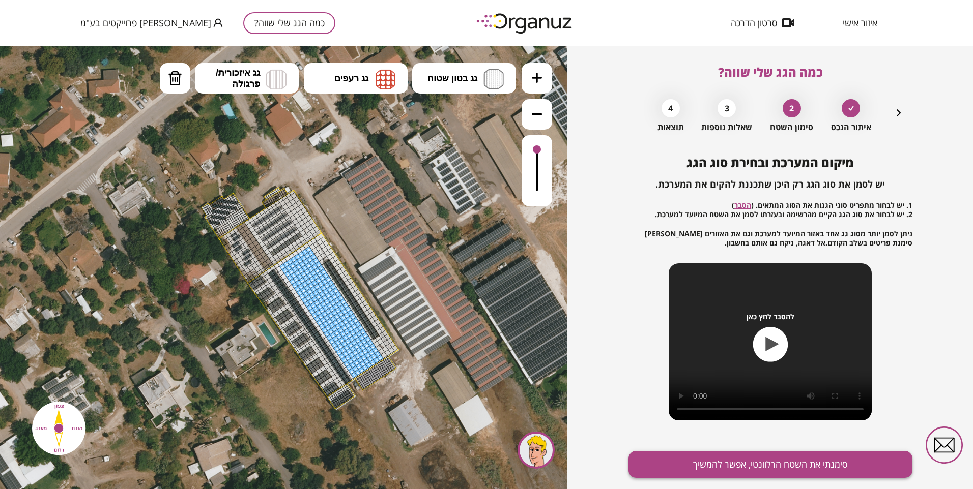
click at [684, 468] on button "סימנתי את השטח הרלוונטי, אפשר להמשיך" at bounding box center [770, 464] width 284 height 27
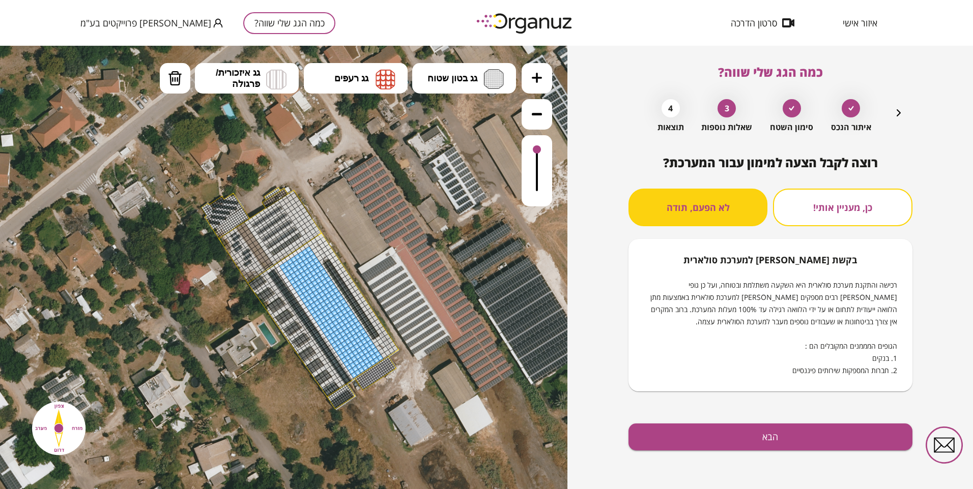
click at [684, 468] on div "רוצה לקבל הצעה למימון עבור המערכת? כן, מעניין אותי! לא הפעם, תודה בקשת [PERSON_…" at bounding box center [770, 323] width 284 height 334
click at [699, 433] on button "הבא" at bounding box center [770, 437] width 284 height 27
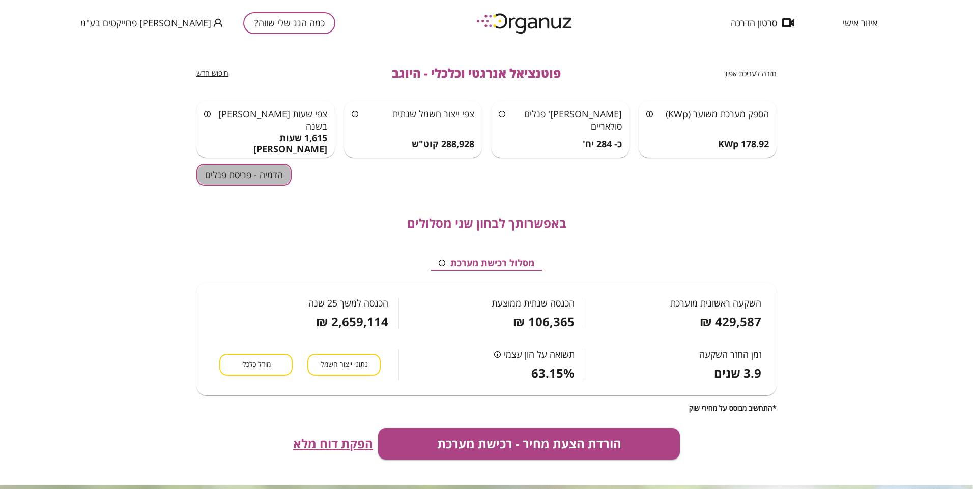
click at [250, 176] on button "הדמיה - פריסת פנלים" at bounding box center [243, 175] width 95 height 22
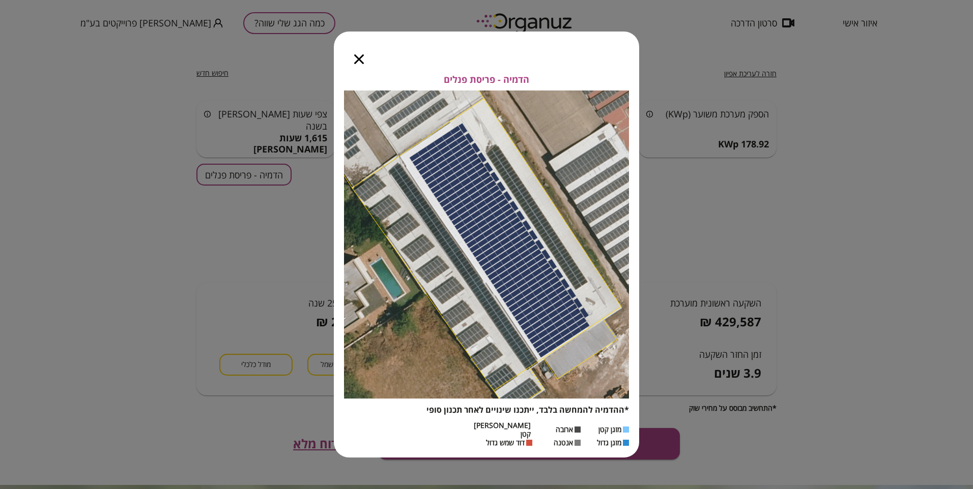
click at [359, 61] on icon "button" at bounding box center [359, 59] width 10 height 10
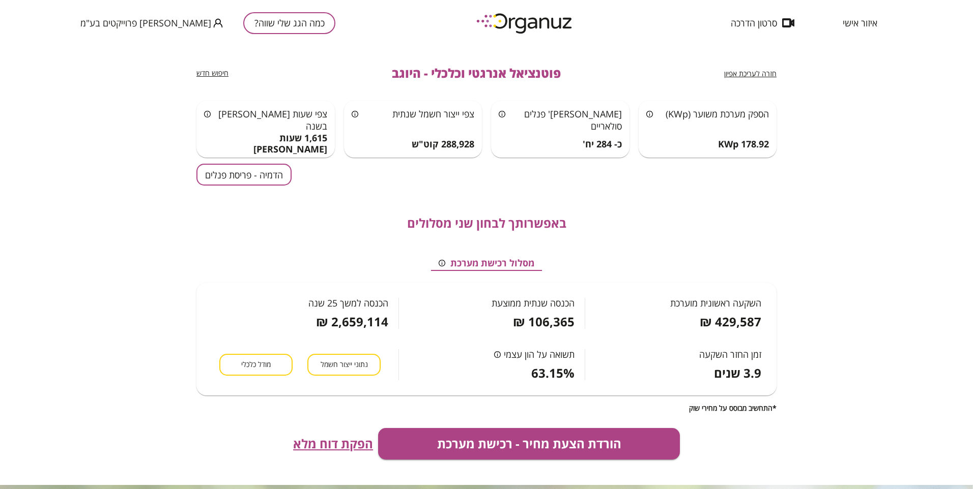
click at [741, 71] on span "חזרה לעריכת אפיון" at bounding box center [750, 74] width 52 height 10
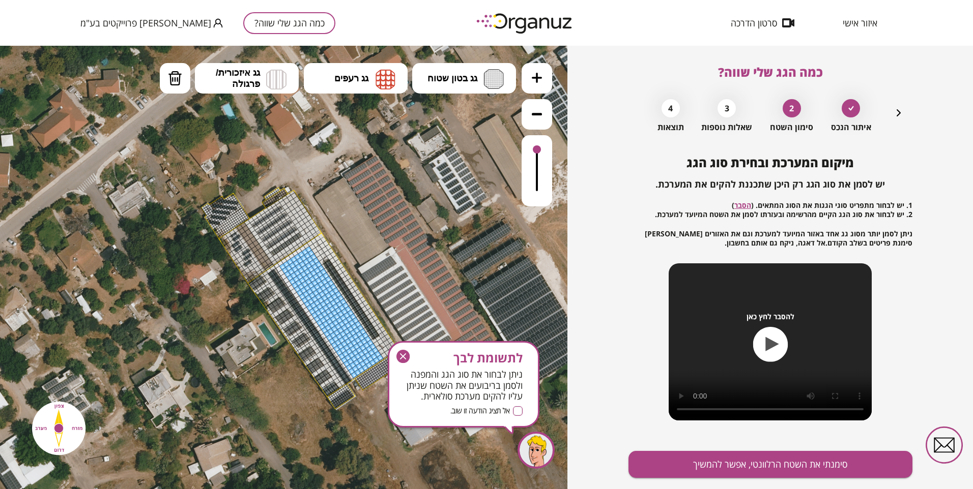
click at [402, 354] on icon "button" at bounding box center [402, 356] width 13 height 13
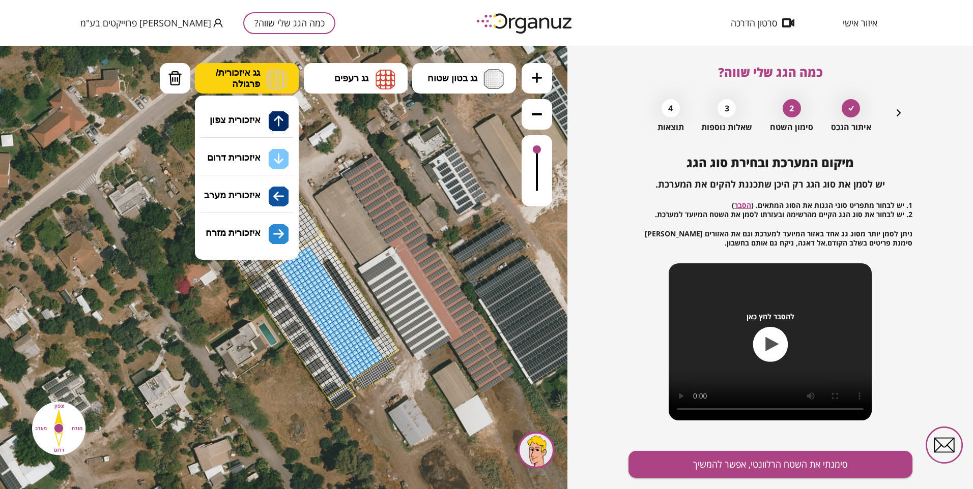
click at [256, 74] on span "גג איזכורית/ פרגולה" at bounding box center [238, 78] width 44 height 22
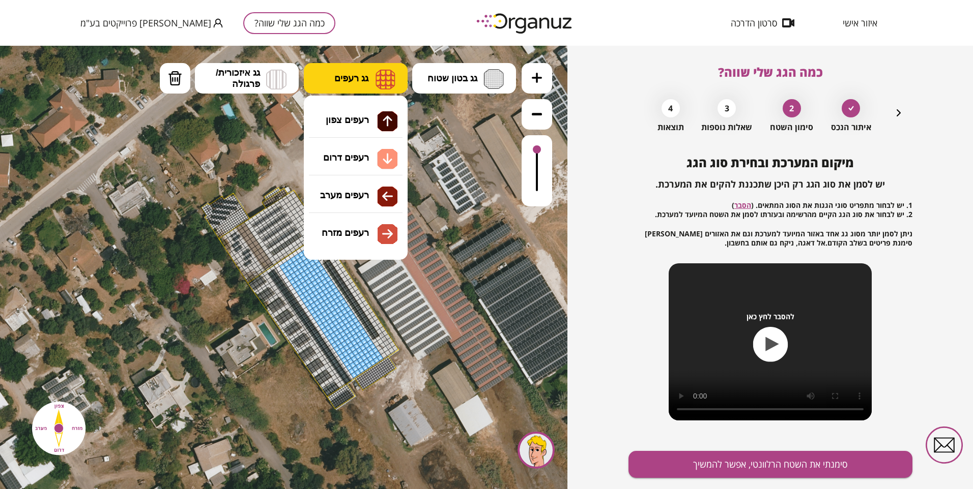
click at [356, 70] on button "גג רעפים" at bounding box center [356, 78] width 104 height 31
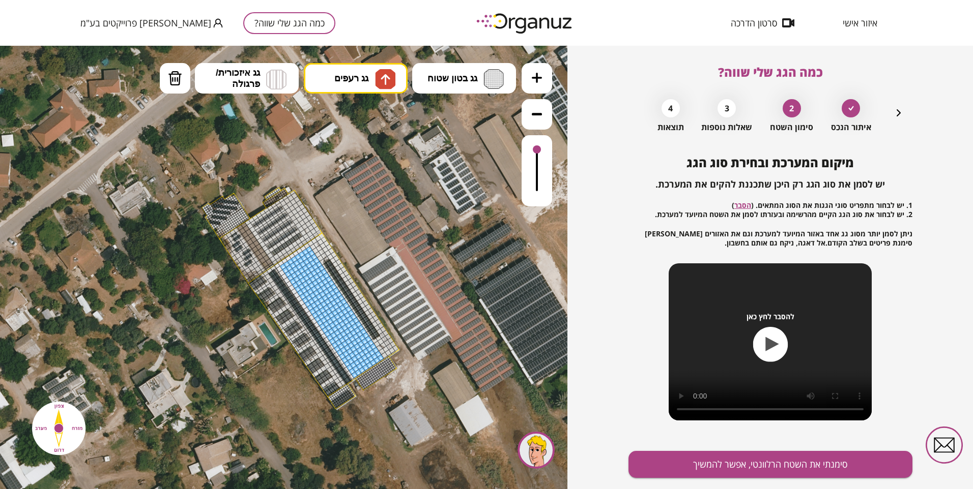
click at [345, 124] on div ".st0 { fill: #FFFFFF; } 10" at bounding box center [283, 268] width 567 height 444
drag, startPoint x: 208, startPoint y: 206, endPoint x: 224, endPoint y: 206, distance: 15.8
click at [177, 74] on img at bounding box center [175, 78] width 14 height 15
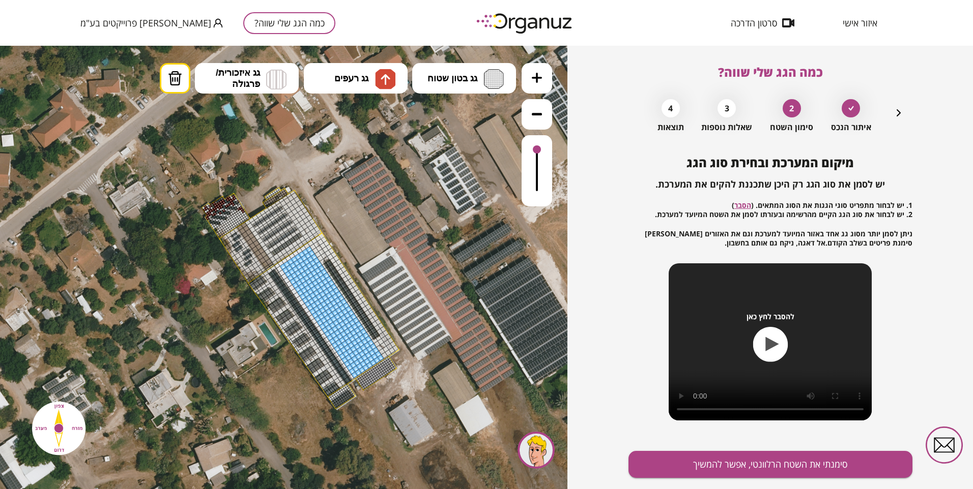
drag, startPoint x: 209, startPoint y: 217, endPoint x: 225, endPoint y: 202, distance: 22.0
drag, startPoint x: 223, startPoint y: 205, endPoint x: 215, endPoint y: 226, distance: 22.9
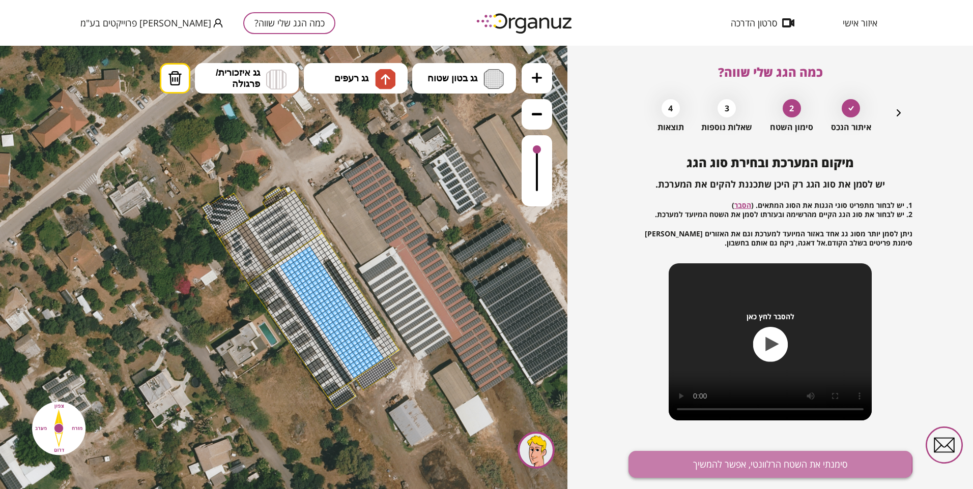
click at [702, 462] on button "סימנתי את השטח הרלוונטי, אפשר להמשיך" at bounding box center [770, 464] width 284 height 27
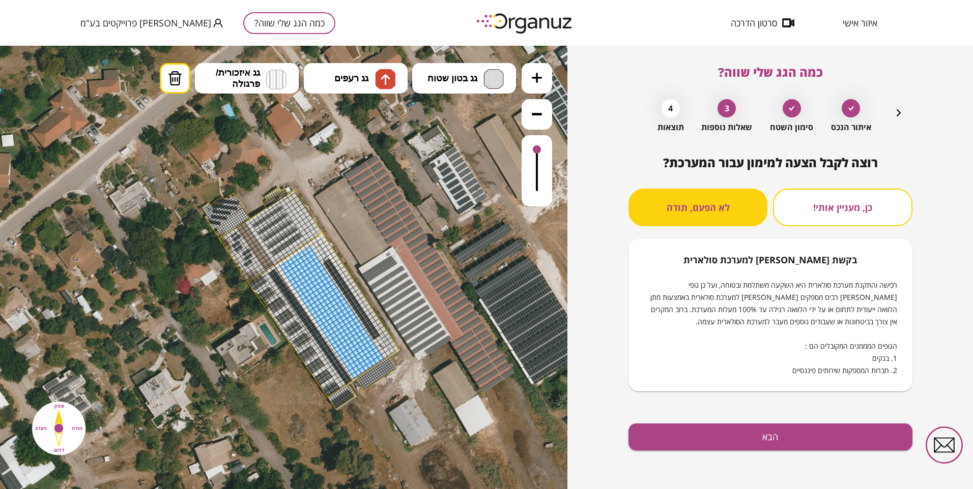
click at [702, 462] on div "רוצה לקבל הצעה למימון עבור המערכת? כן, מעניין אותי! לא הפעם, תודה בקשת [PERSON_…" at bounding box center [770, 323] width 284 height 334
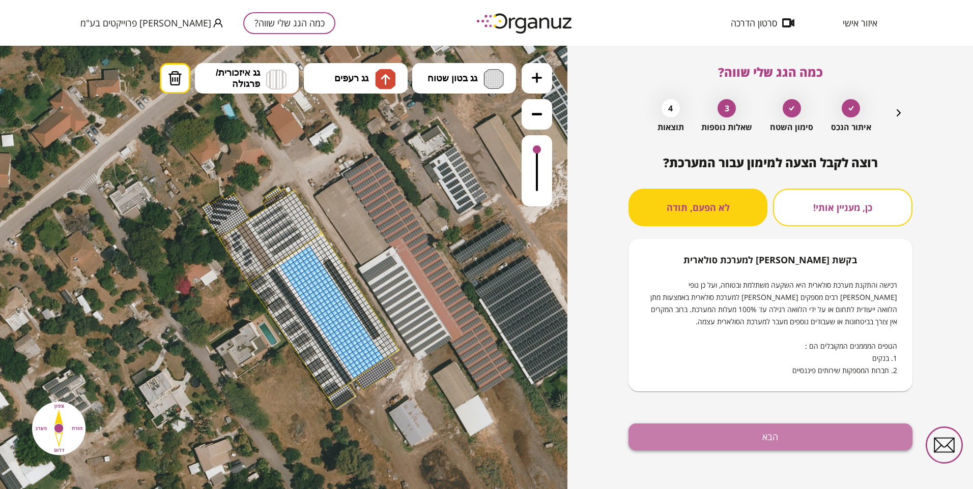
click at [710, 442] on button "הבא" at bounding box center [770, 437] width 284 height 27
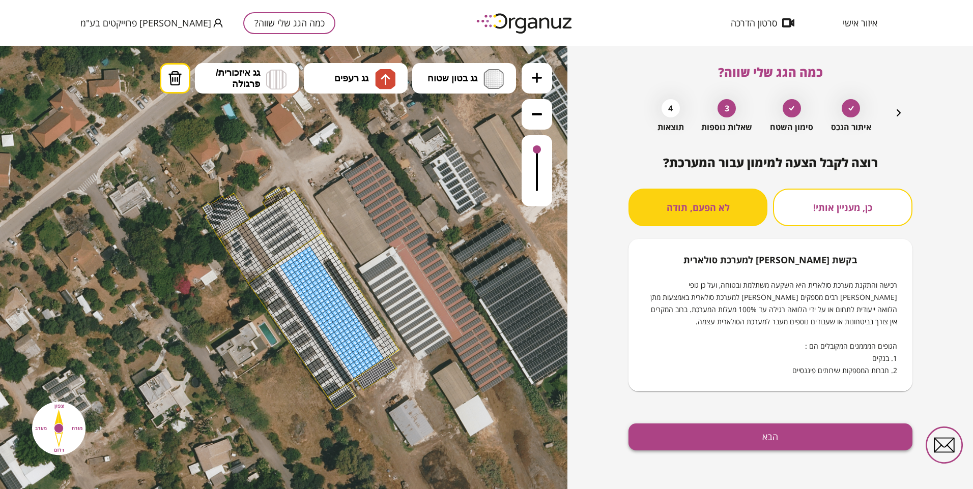
click at [725, 436] on button "הבא" at bounding box center [770, 437] width 284 height 27
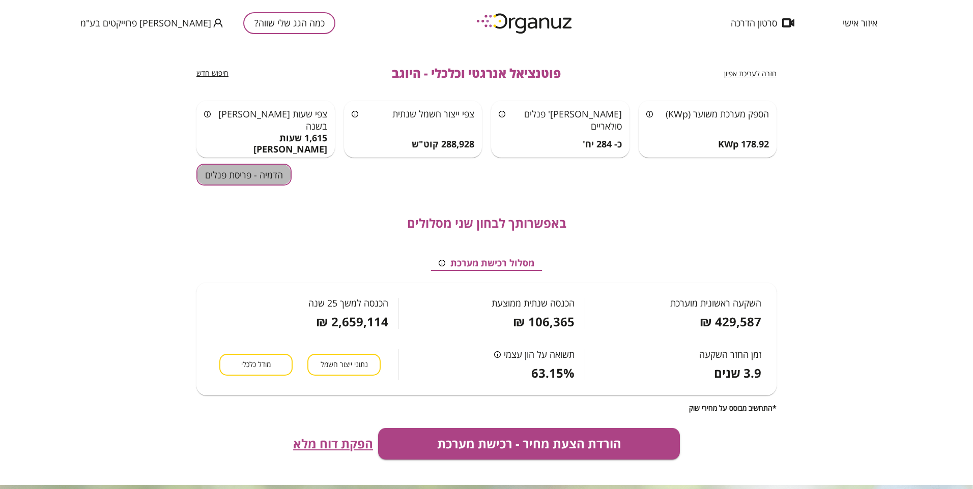
click at [265, 170] on button "הדמיה - פריסת פנלים" at bounding box center [243, 175] width 95 height 22
